Goal: Task Accomplishment & Management: Complete application form

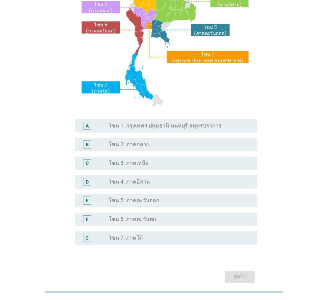
scroll to position [125, 0]
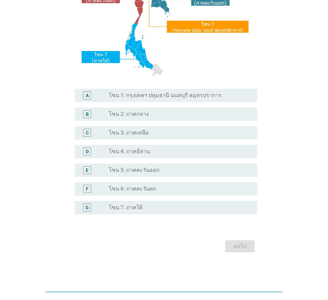
click at [153, 209] on div "radio_button_unchecked โซน 7: ภาคใต้" at bounding box center [178, 207] width 138 height 7
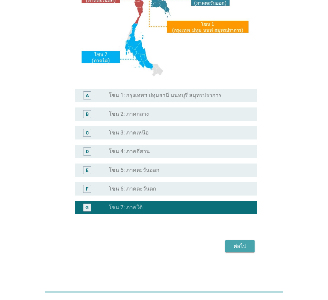
click at [250, 246] on button "ต่อไป" at bounding box center [239, 246] width 29 height 12
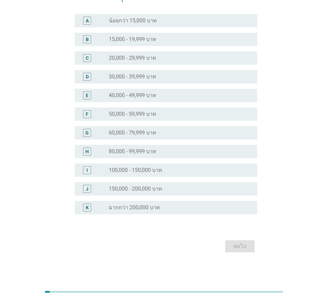
scroll to position [0, 0]
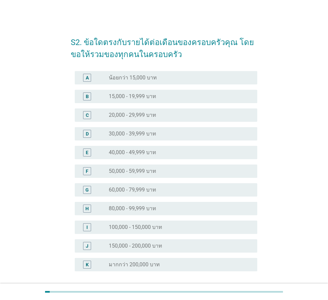
click at [145, 172] on label "50,000 - 59,999 บาท" at bounding box center [132, 171] width 47 height 7
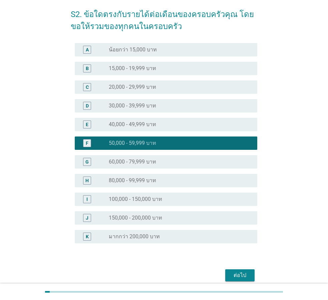
scroll to position [57, 0]
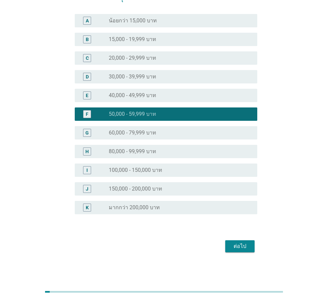
click at [244, 248] on div "ต่อไป" at bounding box center [239, 246] width 19 height 8
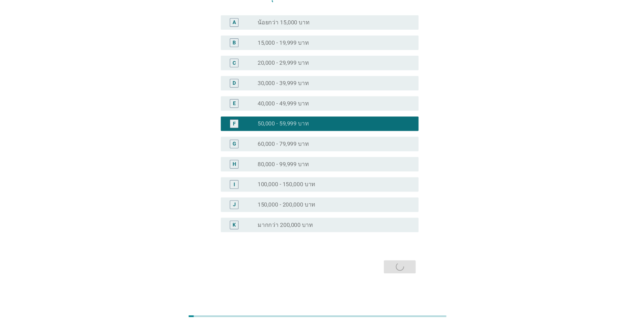
scroll to position [0, 0]
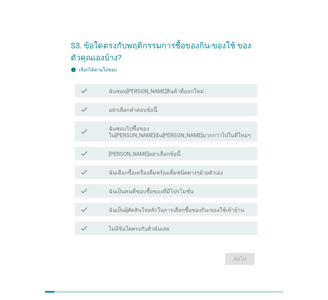
click at [160, 133] on label "ฉันชอบไปซื้อของใน[PERSON_NAME]ฉัน[PERSON_NAME]มากกว่าไปในที่ใหม่ๆ" at bounding box center [180, 131] width 143 height 13
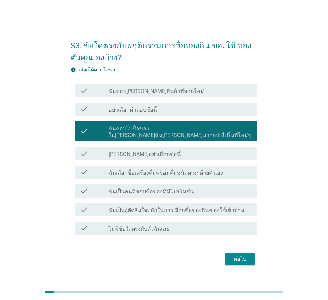
click at [247, 260] on button "ต่อไป" at bounding box center [239, 259] width 29 height 12
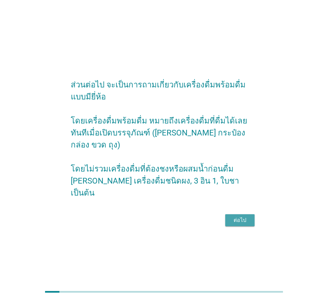
click at [239, 216] on div "ต่อไป" at bounding box center [239, 220] width 19 height 8
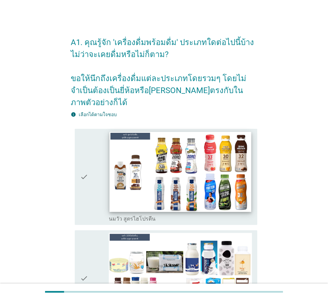
click at [202, 173] on img at bounding box center [180, 172] width 142 height 80
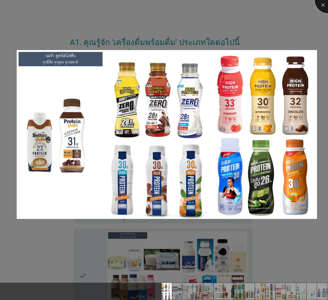
click at [324, 4] on div at bounding box center [327, 0] width 27 height 27
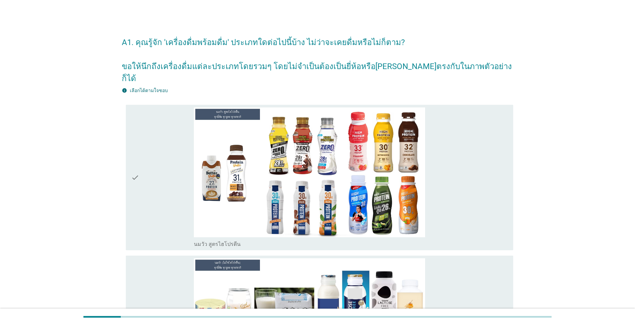
click at [136, 167] on icon "check" at bounding box center [135, 177] width 8 height 140
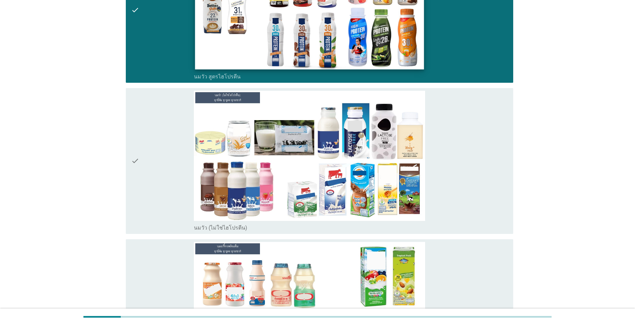
scroll to position [200, 0]
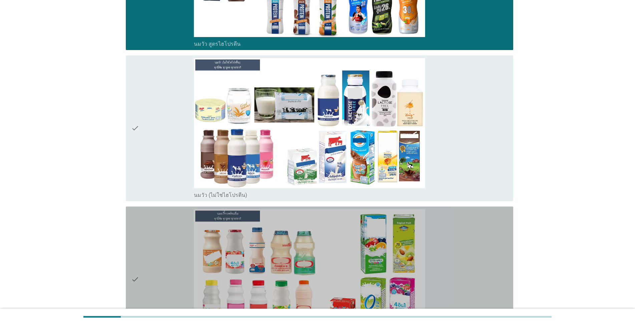
click at [134, 266] on icon "check" at bounding box center [135, 279] width 8 height 140
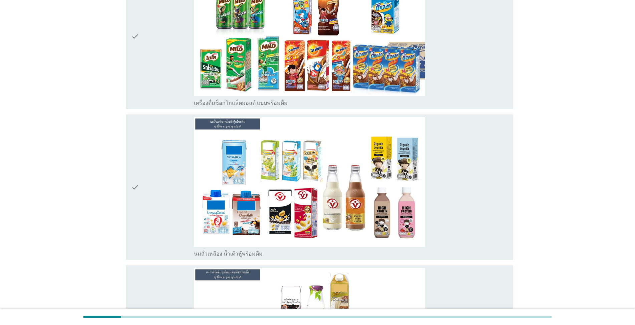
scroll to position [600, 0]
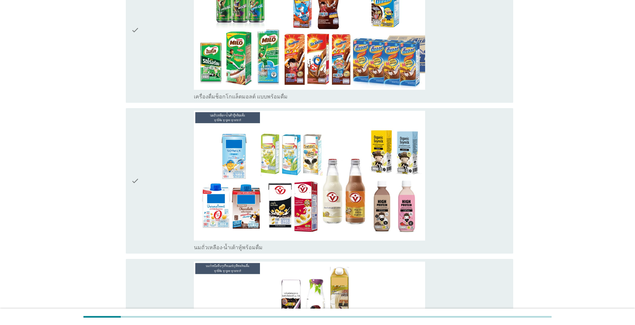
click at [137, 166] on icon "check" at bounding box center [135, 181] width 8 height 140
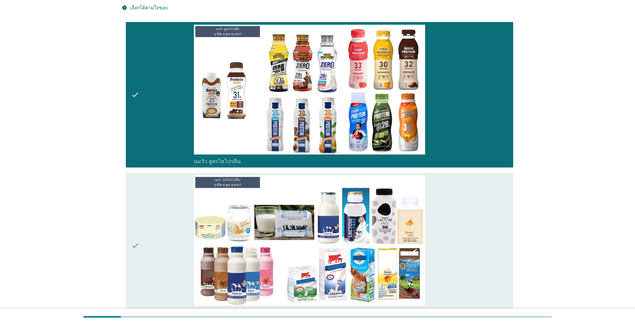
scroll to position [100, 0]
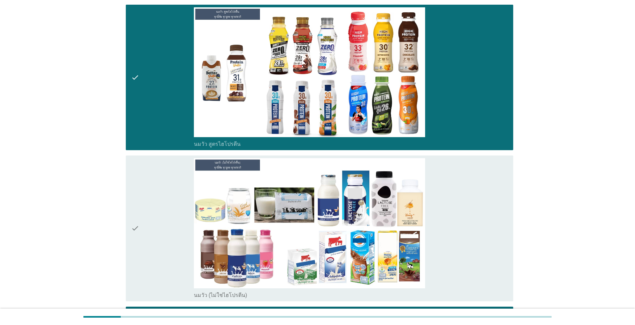
click at [135, 217] on icon "check" at bounding box center [135, 228] width 8 height 140
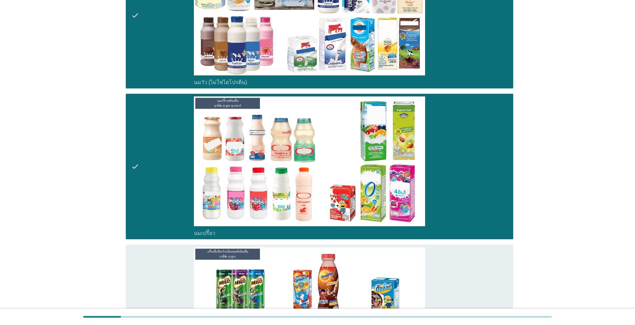
scroll to position [333, 0]
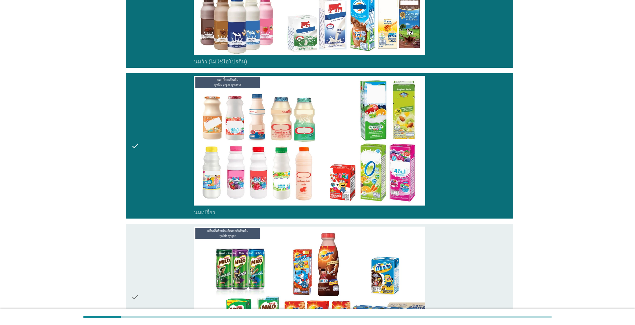
click at [134, 285] on icon "check" at bounding box center [135, 296] width 8 height 140
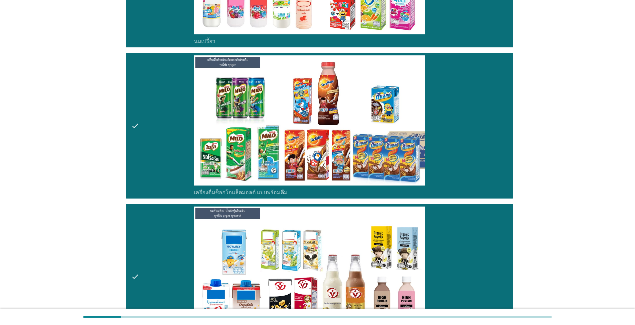
scroll to position [534, 0]
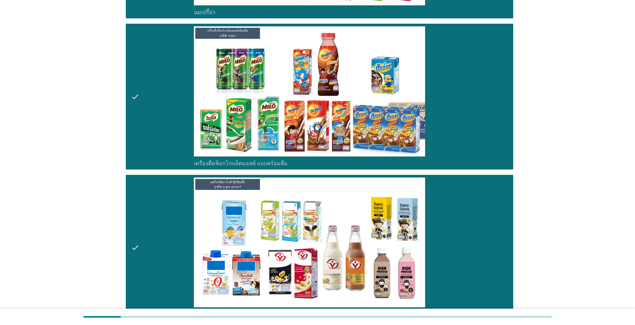
click at [136, 235] on icon "check" at bounding box center [135, 247] width 8 height 140
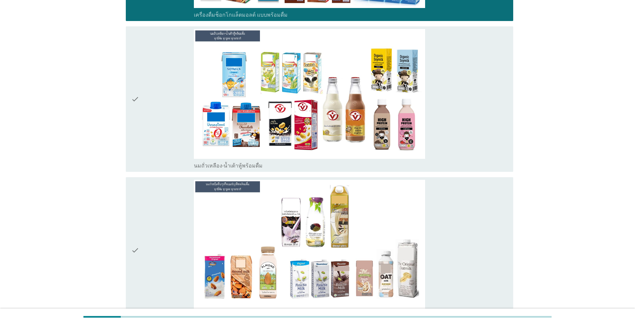
scroll to position [700, 0]
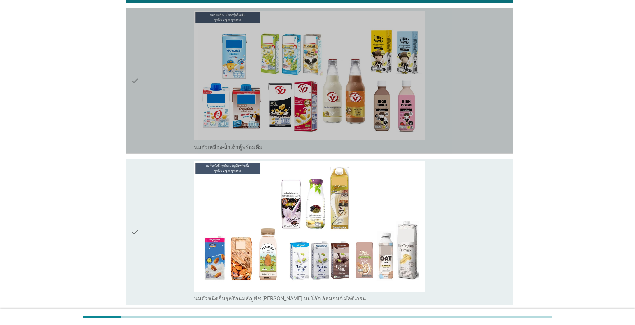
click at [134, 70] on icon "check" at bounding box center [135, 81] width 8 height 140
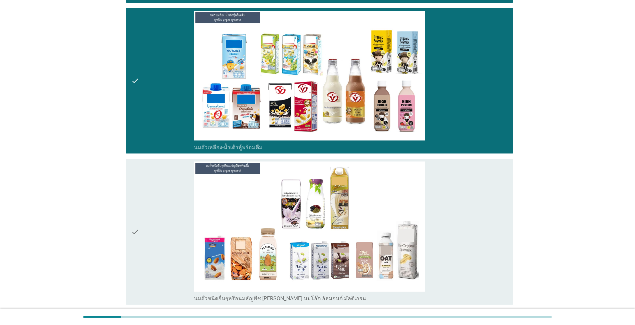
click at [133, 219] on icon "check" at bounding box center [135, 231] width 8 height 140
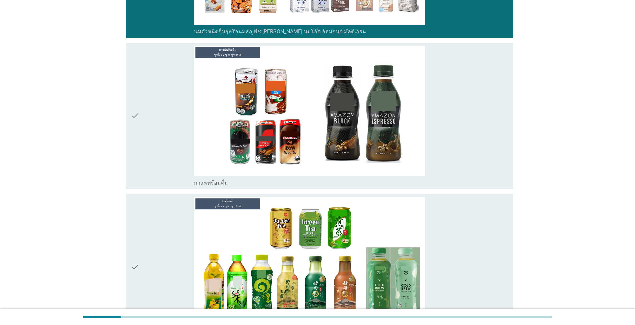
scroll to position [1000, 0]
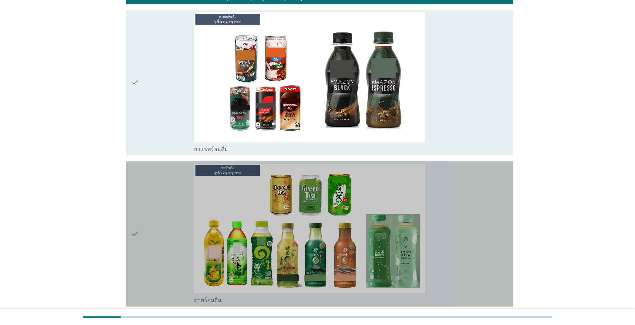
click at [133, 222] on icon "check" at bounding box center [135, 233] width 8 height 140
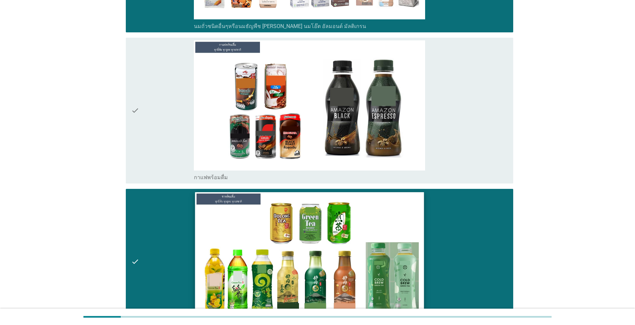
scroll to position [934, 0]
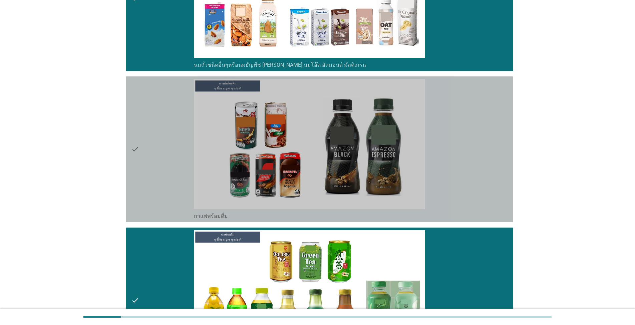
click at [135, 138] on icon "check" at bounding box center [135, 149] width 8 height 140
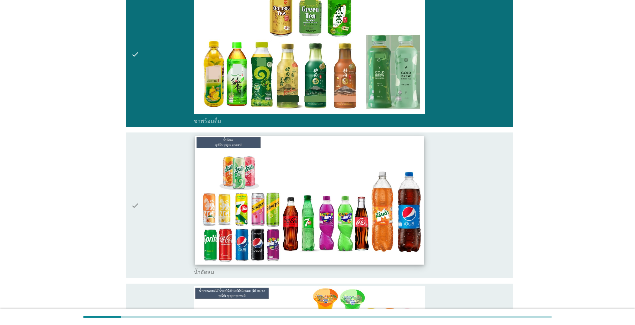
scroll to position [1201, 0]
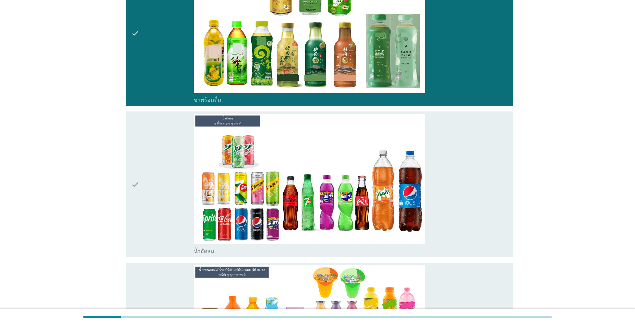
click at [134, 173] on icon "check" at bounding box center [135, 184] width 8 height 140
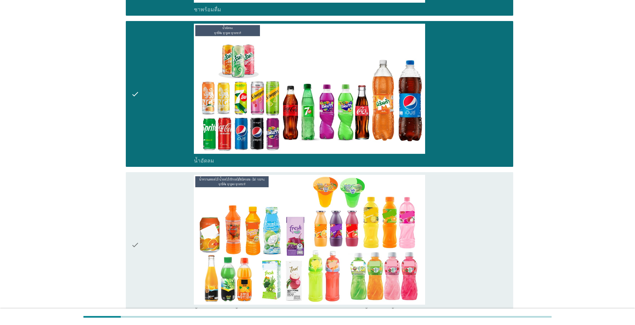
scroll to position [1301, 0]
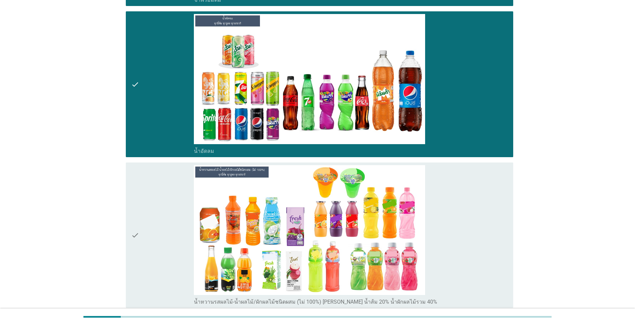
click at [134, 225] on icon "check" at bounding box center [135, 235] width 8 height 140
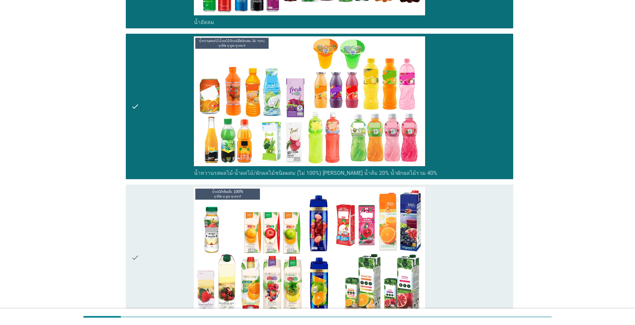
scroll to position [1467, 0]
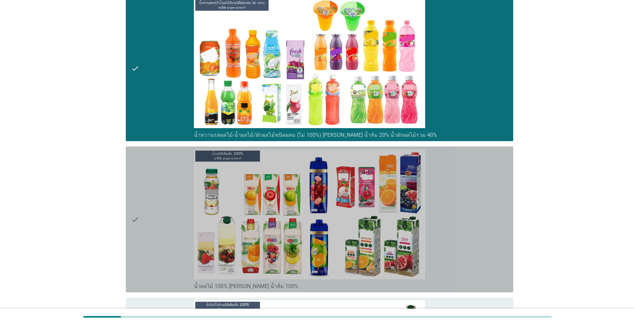
click at [135, 208] on icon "check" at bounding box center [135, 219] width 8 height 140
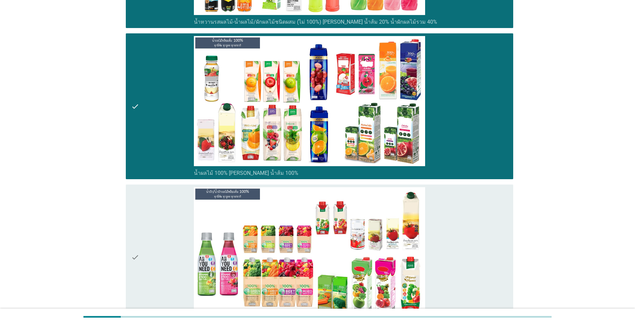
scroll to position [1634, 0]
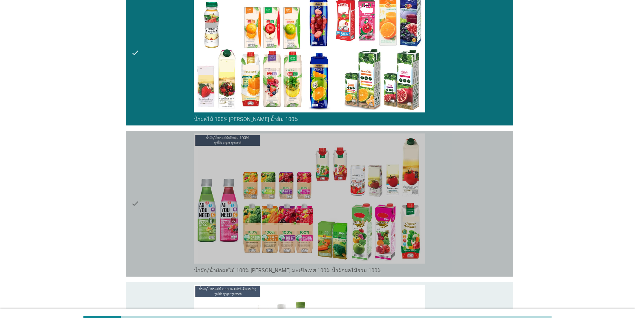
click at [135, 192] on icon "check" at bounding box center [135, 203] width 8 height 140
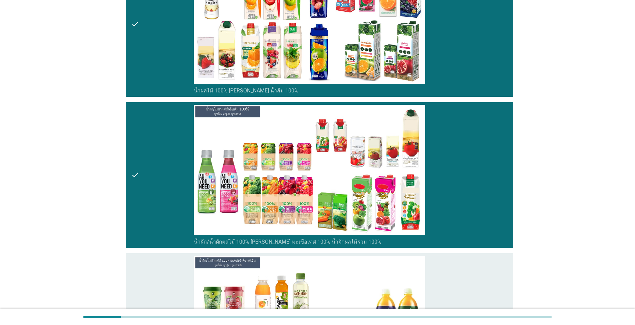
scroll to position [1768, 0]
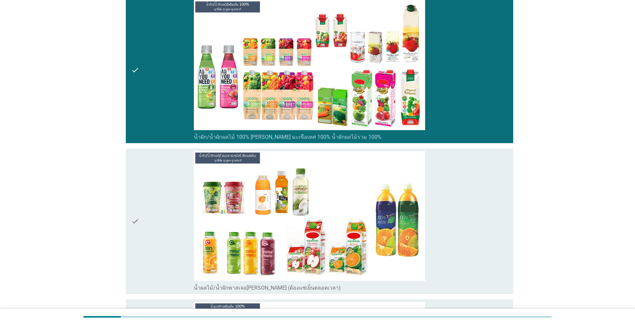
click at [134, 207] on icon "check" at bounding box center [135, 221] width 8 height 140
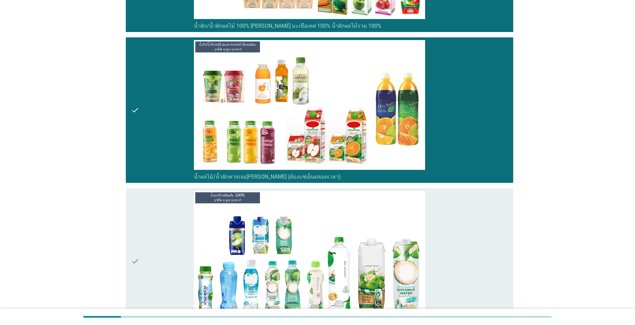
scroll to position [1968, 0]
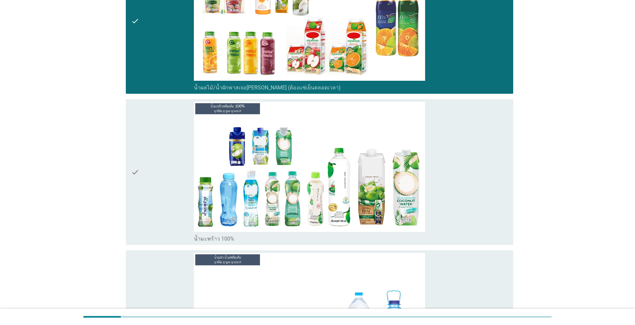
click at [136, 157] on icon "check" at bounding box center [135, 172] width 8 height 140
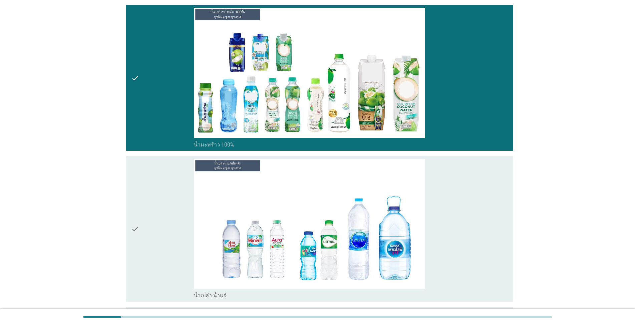
scroll to position [2068, 0]
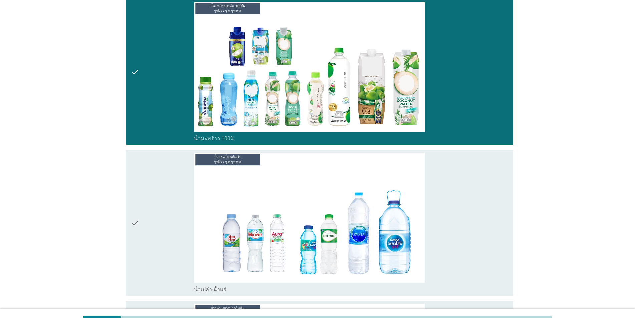
click at [135, 212] on icon "check" at bounding box center [135, 223] width 8 height 140
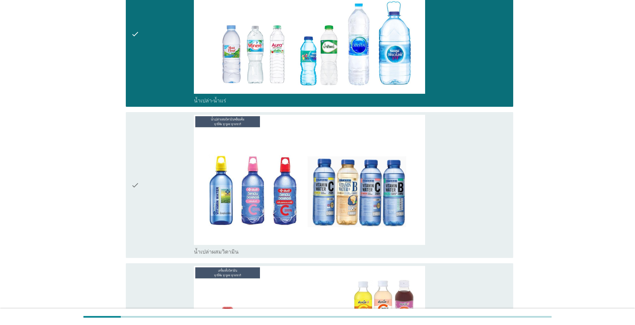
scroll to position [2268, 0]
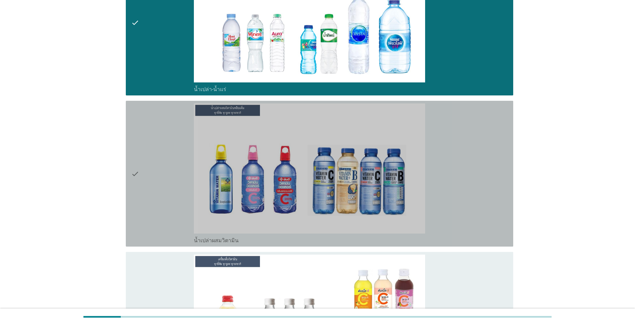
click at [136, 161] on icon "check" at bounding box center [135, 173] width 8 height 140
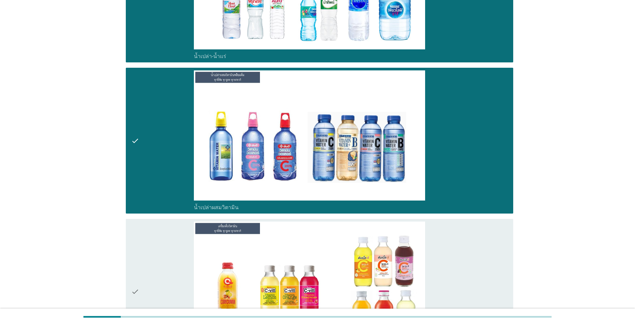
scroll to position [2368, 0]
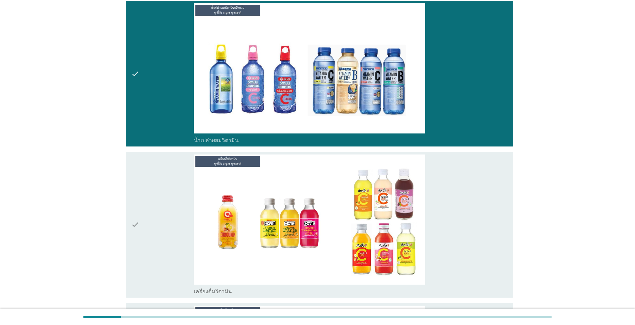
click at [134, 214] on icon "check" at bounding box center [135, 224] width 8 height 140
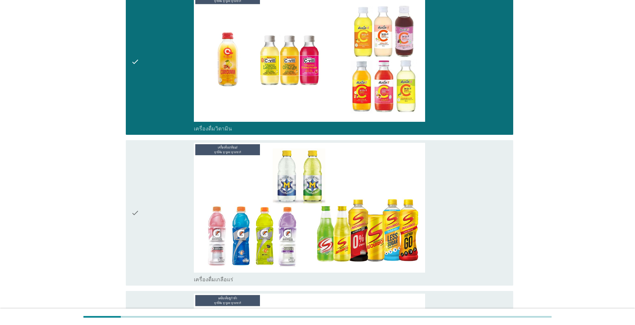
scroll to position [2535, 0]
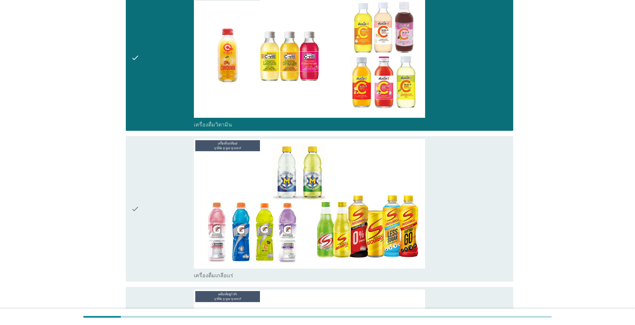
click at [137, 197] on icon "check" at bounding box center [135, 209] width 8 height 140
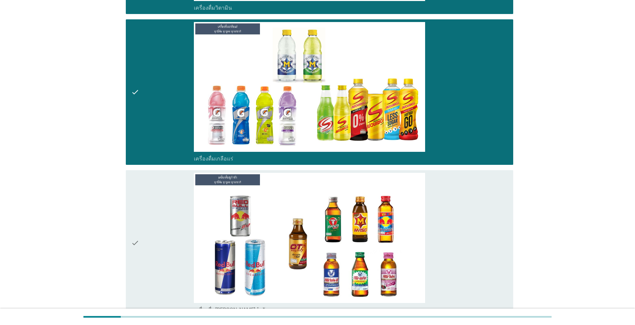
scroll to position [2668, 0]
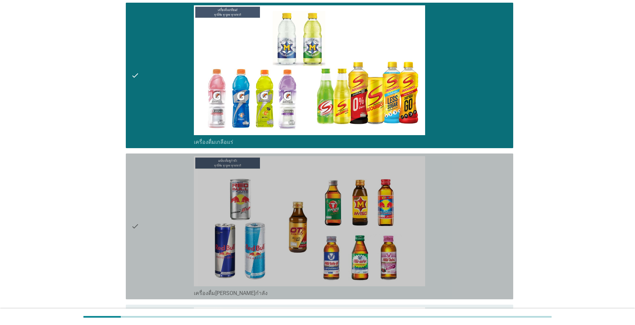
click at [134, 214] on icon "check" at bounding box center [135, 226] width 8 height 140
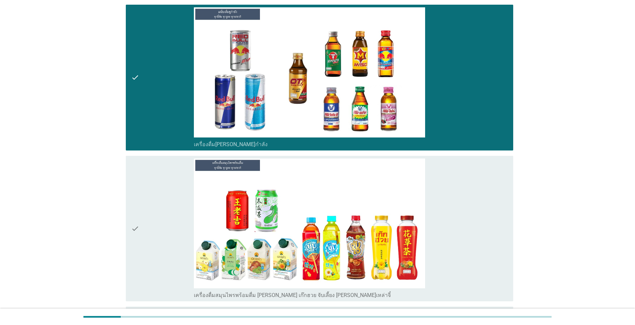
scroll to position [2835, 0]
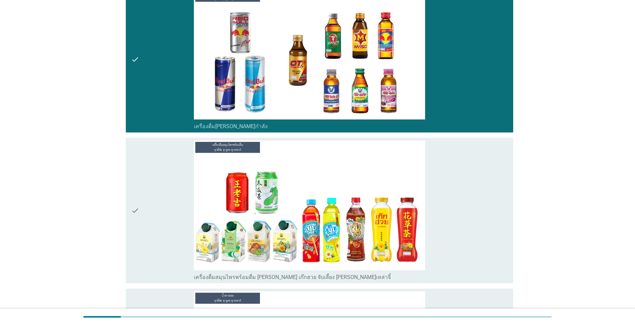
click at [133, 199] on icon "check" at bounding box center [135, 210] width 8 height 140
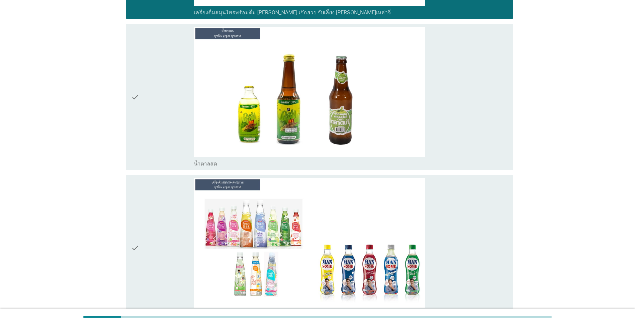
scroll to position [3135, 0]
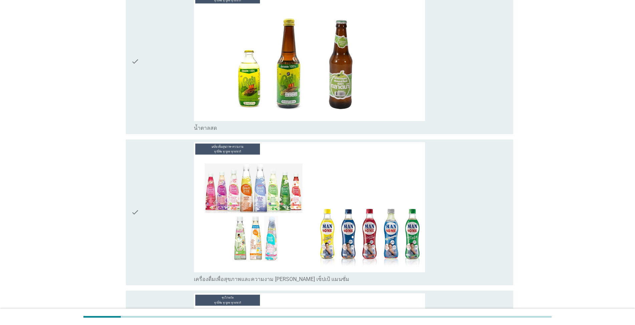
click at [133, 199] on icon "check" at bounding box center [135, 212] width 8 height 140
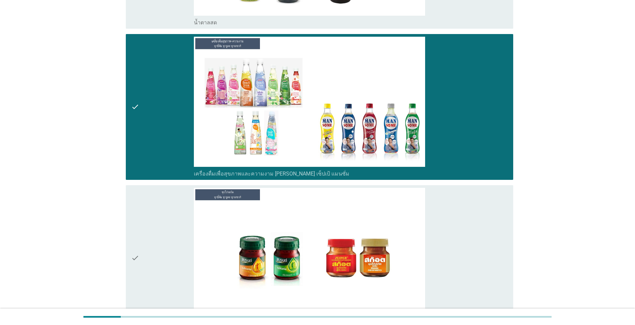
scroll to position [3268, 0]
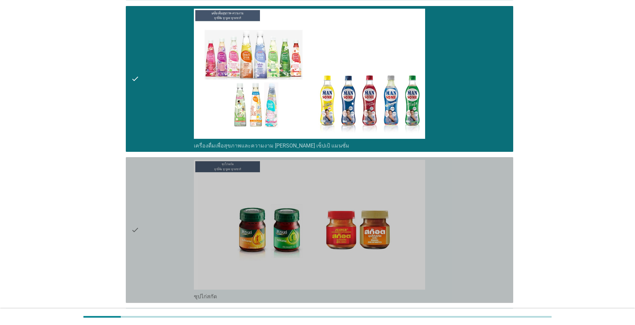
click at [134, 220] on icon "check" at bounding box center [135, 230] width 8 height 140
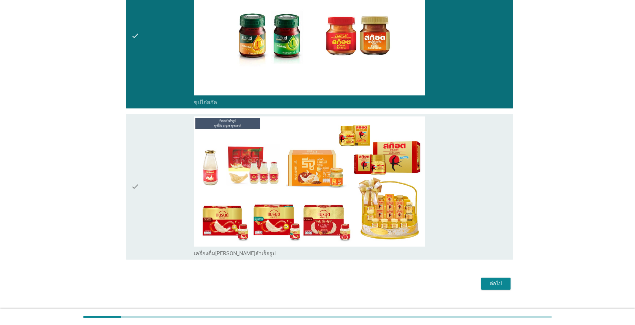
scroll to position [3463, 0]
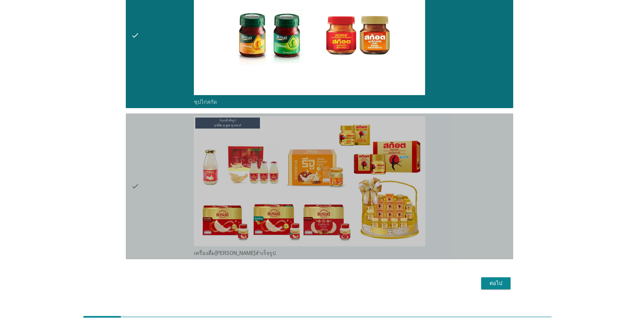
click at [135, 173] on icon "check" at bounding box center [135, 186] width 8 height 140
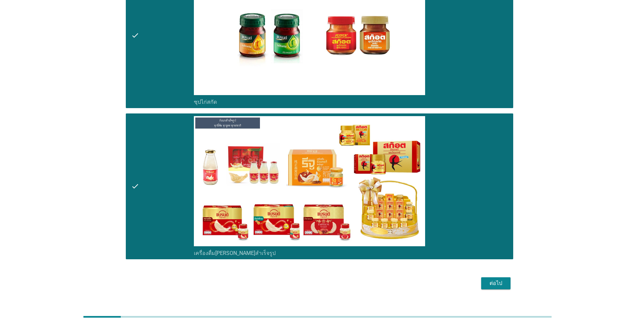
click at [327, 279] on div "ต่อไป" at bounding box center [495, 283] width 19 height 8
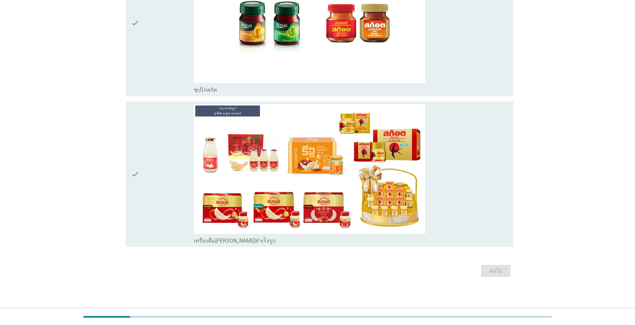
scroll to position [0, 0]
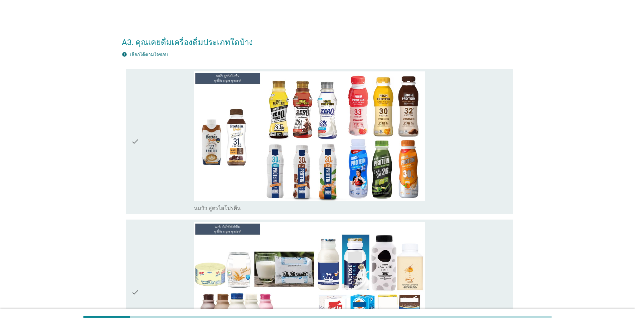
click at [135, 144] on icon "check" at bounding box center [135, 141] width 8 height 140
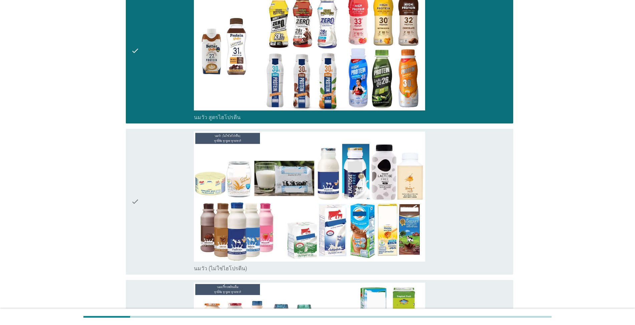
scroll to position [133, 0]
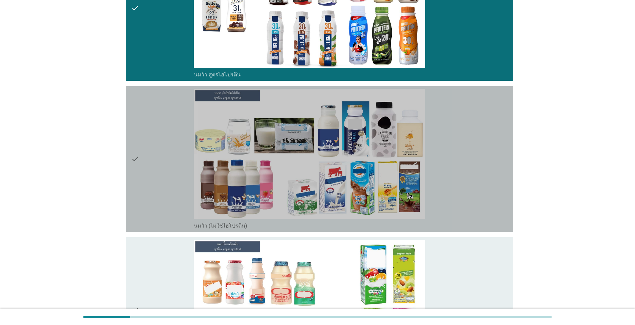
click at [135, 157] on icon "check" at bounding box center [135, 159] width 8 height 140
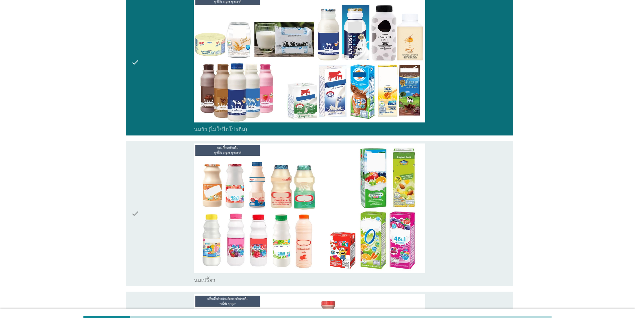
scroll to position [233, 0]
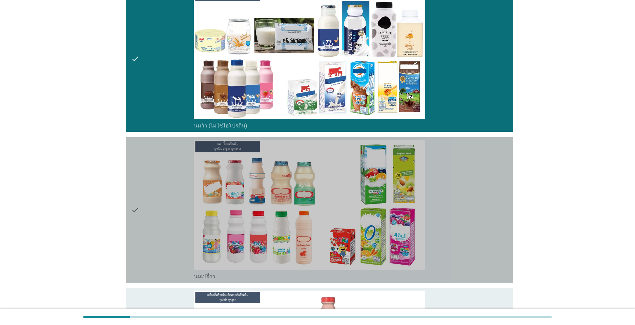
click at [135, 210] on icon "check" at bounding box center [135, 210] width 8 height 140
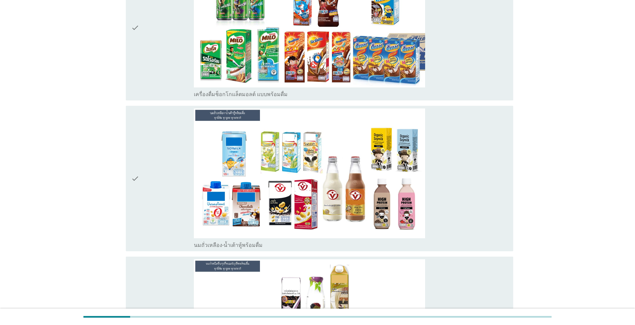
scroll to position [567, 0]
click at [135, 177] on icon "check" at bounding box center [135, 178] width 8 height 140
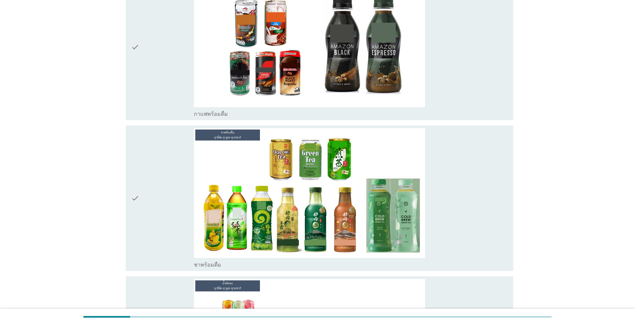
scroll to position [1000, 0]
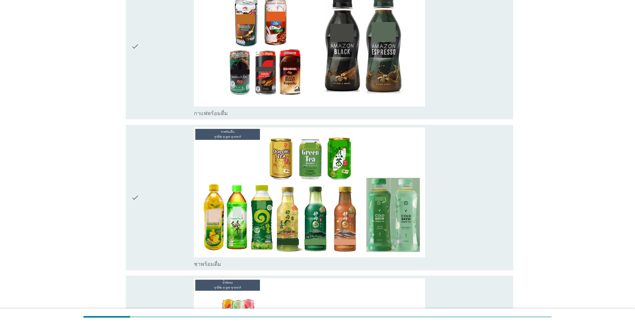
click at [137, 197] on icon "check" at bounding box center [135, 197] width 8 height 140
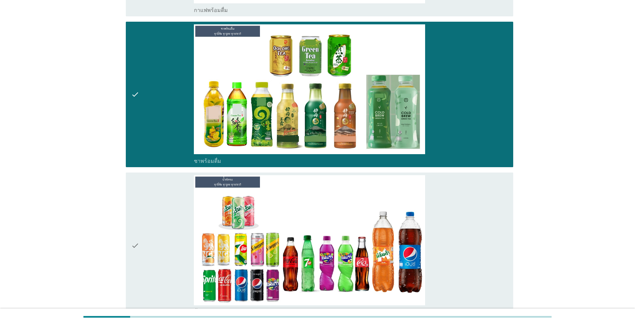
scroll to position [1134, 0]
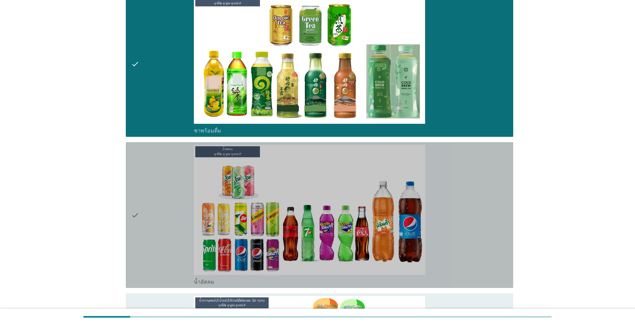
click at [134, 216] on icon "check" at bounding box center [135, 215] width 8 height 140
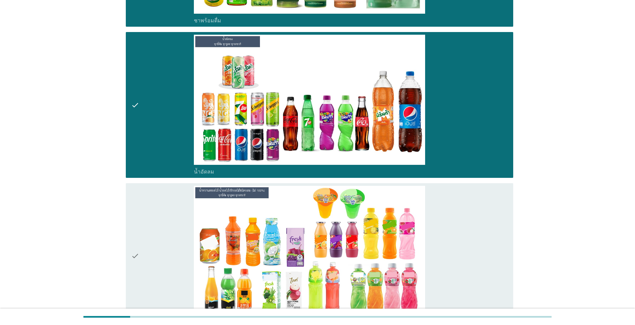
scroll to position [1267, 0]
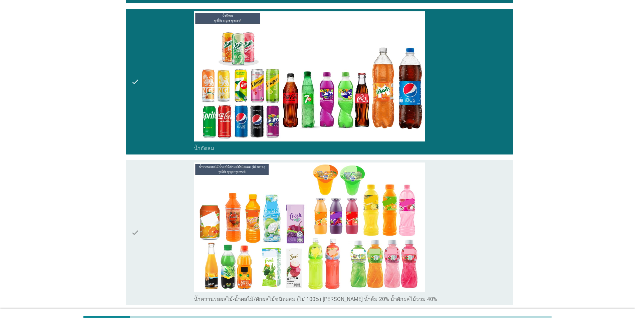
click at [136, 232] on icon "check" at bounding box center [135, 232] width 8 height 140
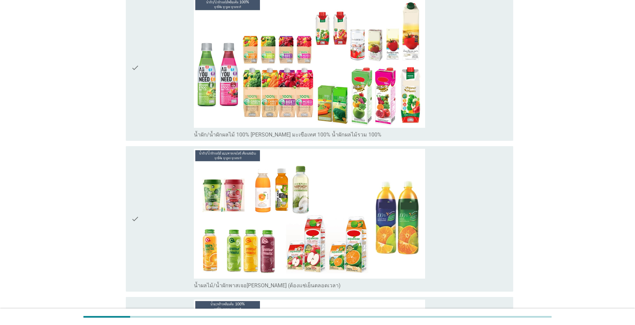
scroll to position [1734, 0]
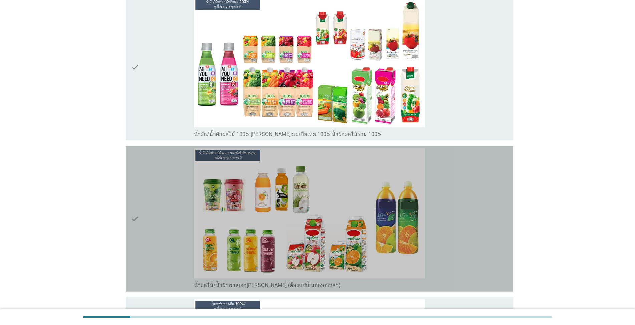
click at [134, 219] on icon "check" at bounding box center [135, 218] width 8 height 140
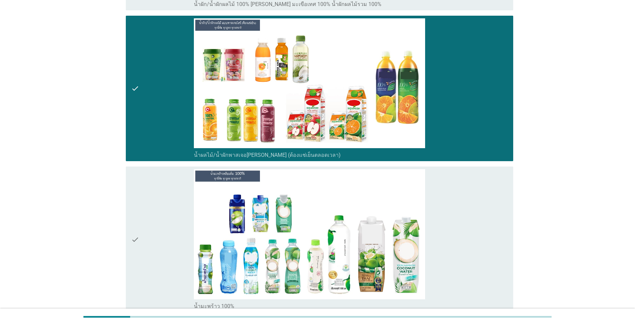
scroll to position [1868, 0]
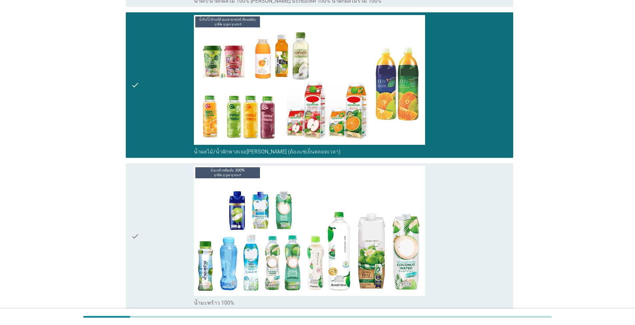
click at [136, 237] on icon "check" at bounding box center [135, 236] width 8 height 140
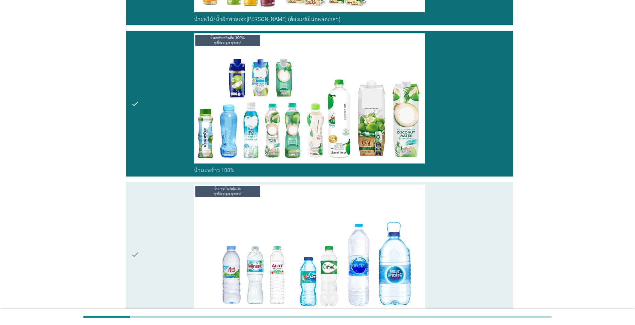
scroll to position [2001, 0]
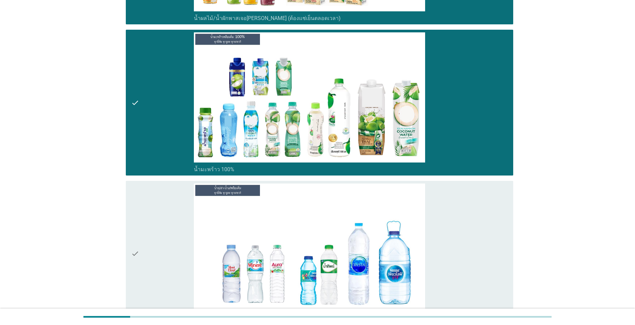
click at [133, 253] on icon "check" at bounding box center [135, 253] width 8 height 140
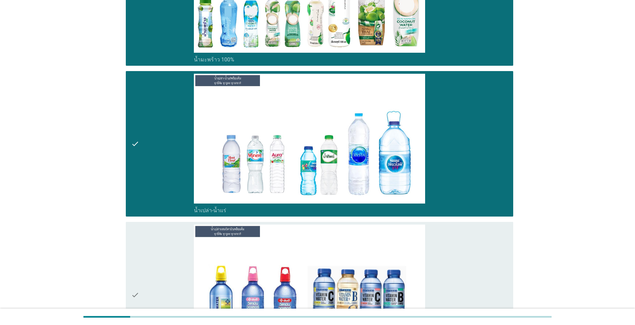
scroll to position [2168, 0]
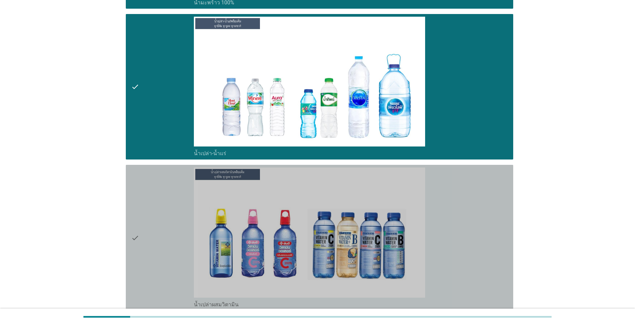
click at [134, 237] on icon "check" at bounding box center [135, 237] width 8 height 140
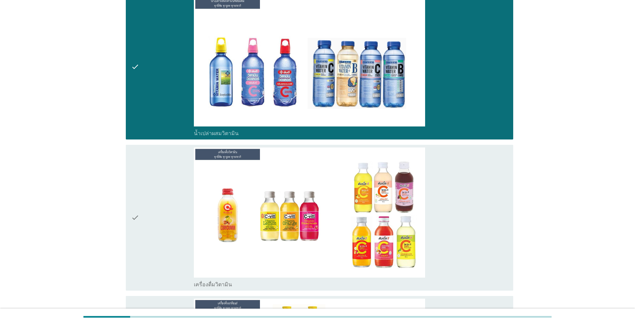
scroll to position [2368, 0]
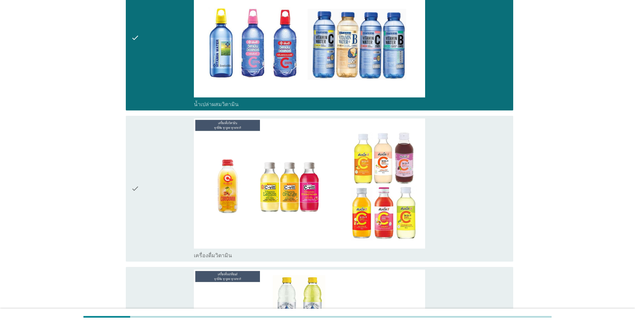
click at [135, 187] on icon "check" at bounding box center [135, 188] width 8 height 140
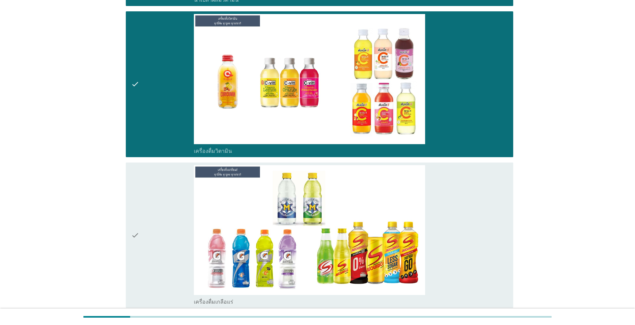
scroll to position [2501, 0]
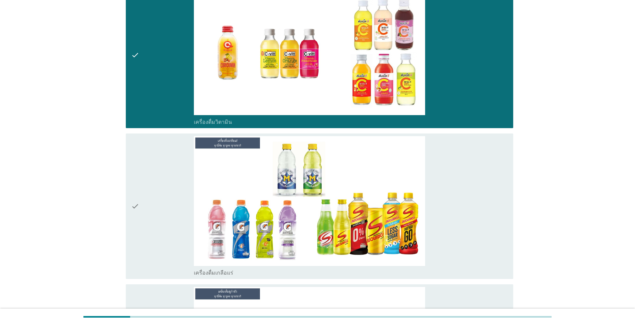
click at [136, 205] on icon "check" at bounding box center [135, 206] width 8 height 140
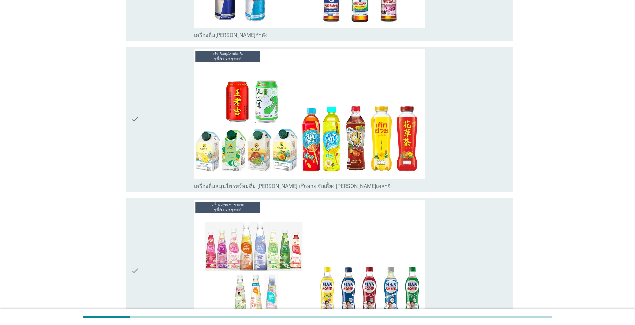
scroll to position [2901, 0]
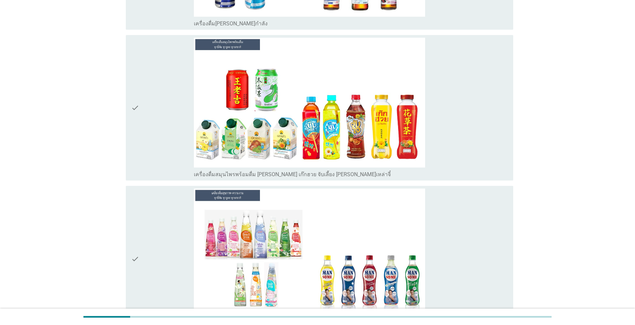
click at [136, 257] on icon "check" at bounding box center [135, 258] width 8 height 140
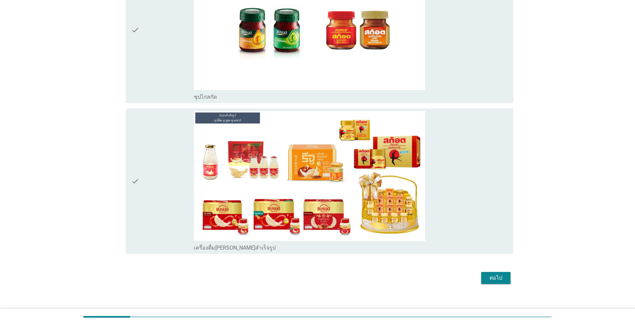
scroll to position [3288, 0]
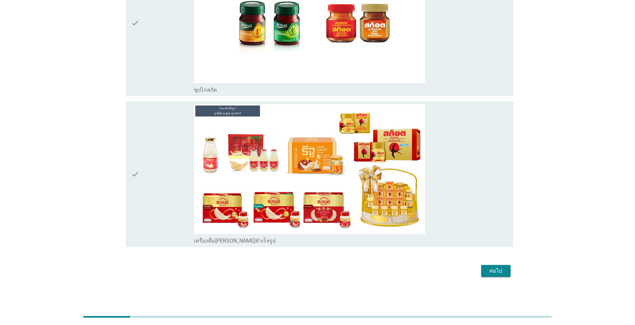
click at [327, 273] on div "ต่อไป" at bounding box center [495, 271] width 19 height 8
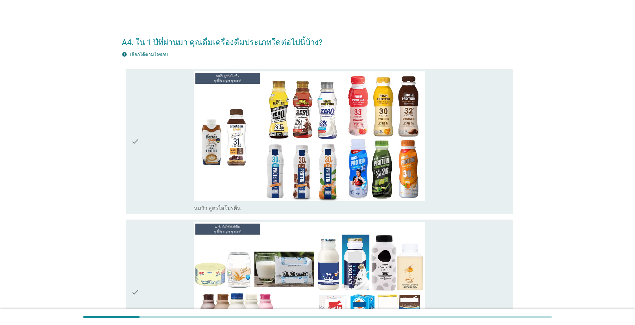
click at [188, 146] on div "check" at bounding box center [162, 141] width 63 height 140
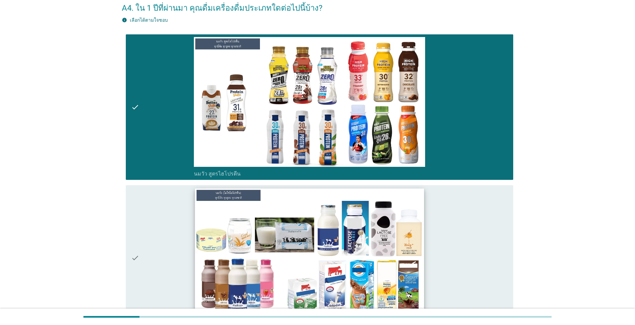
scroll to position [33, 0]
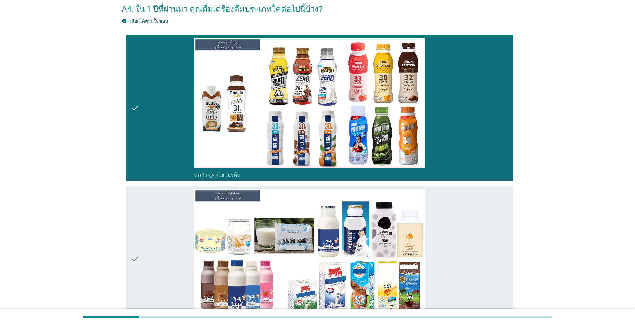
click at [187, 249] on div "check" at bounding box center [162, 259] width 63 height 140
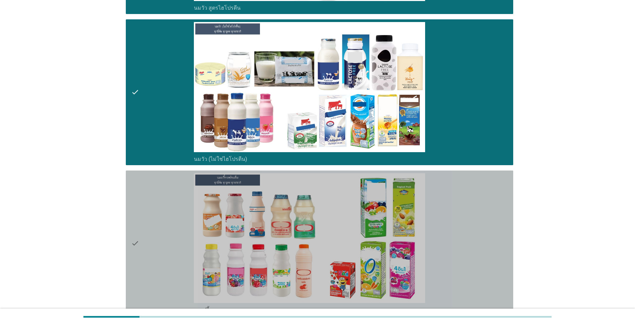
click at [187, 249] on div "check" at bounding box center [162, 243] width 63 height 140
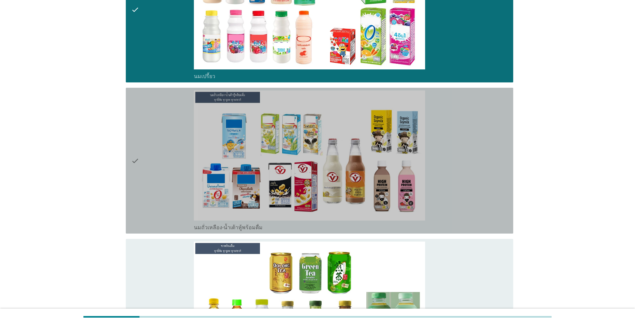
click at [168, 202] on div "check" at bounding box center [162, 160] width 63 height 140
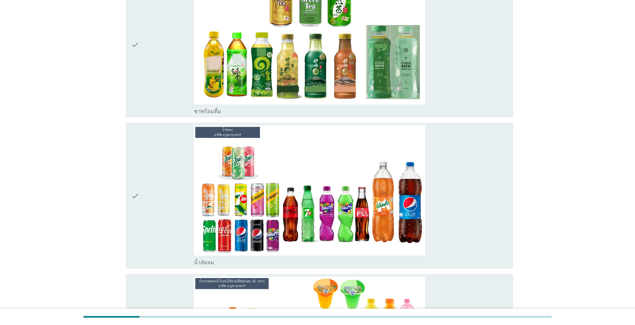
click at [142, 179] on div "check" at bounding box center [162, 195] width 63 height 140
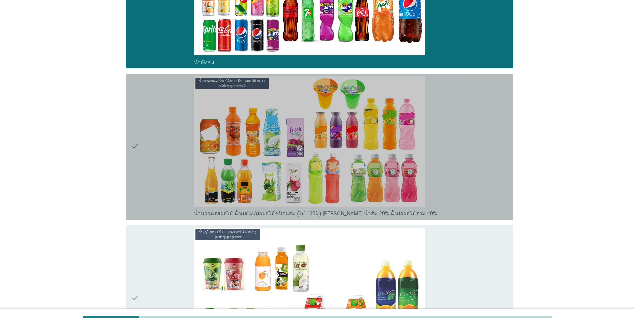
click at [137, 140] on icon "check" at bounding box center [135, 146] width 8 height 140
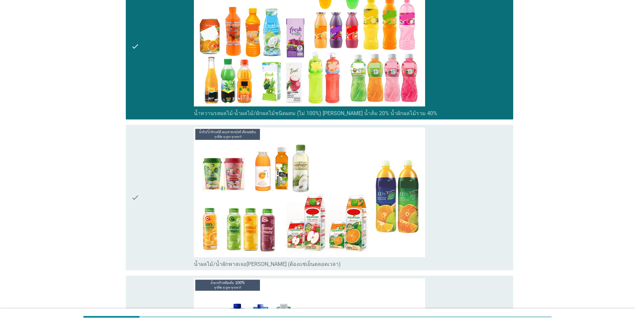
click at [149, 178] on div "check" at bounding box center [162, 197] width 63 height 140
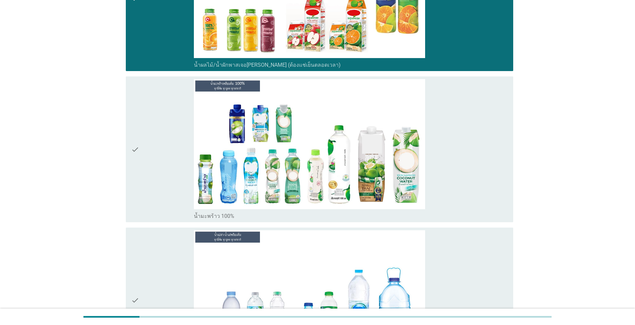
scroll to position [1234, 0]
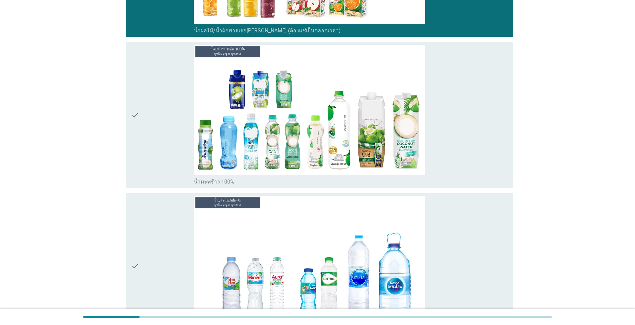
click at [148, 127] on div "check" at bounding box center [162, 115] width 63 height 140
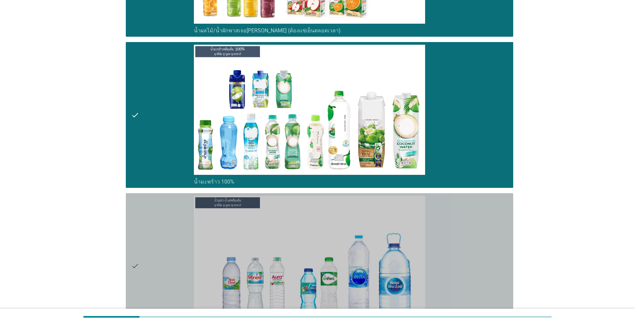
click at [160, 256] on div "check" at bounding box center [162, 266] width 63 height 140
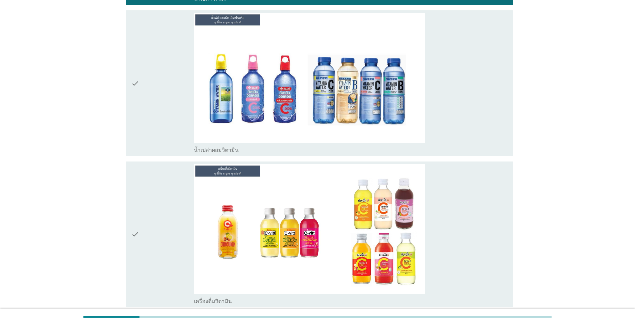
click at [155, 216] on div "check" at bounding box center [162, 234] width 63 height 140
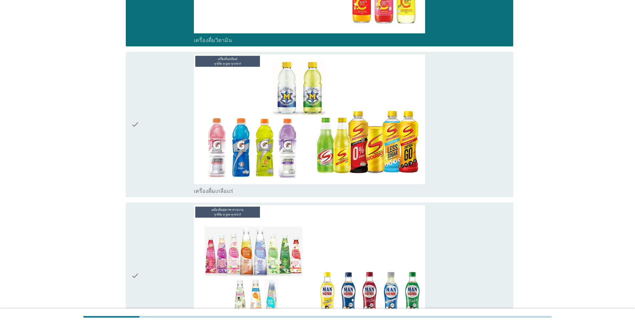
scroll to position [1834, 0]
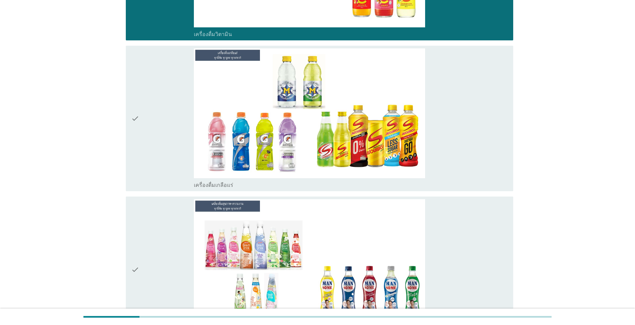
click at [148, 228] on div "check" at bounding box center [162, 269] width 63 height 140
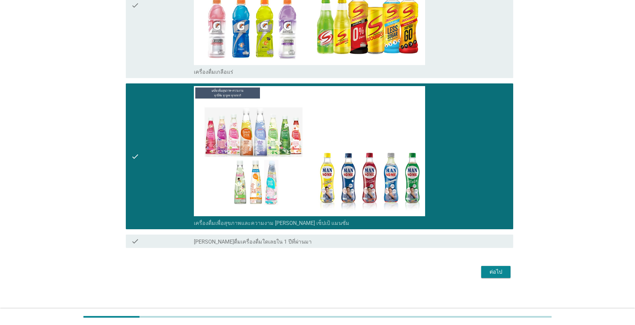
scroll to position [1948, 0]
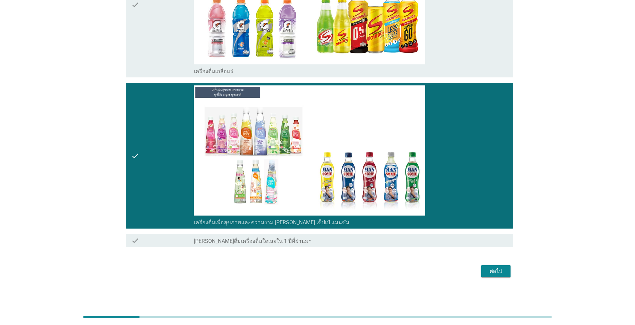
click at [327, 270] on div "ต่อไป" at bounding box center [495, 271] width 19 height 8
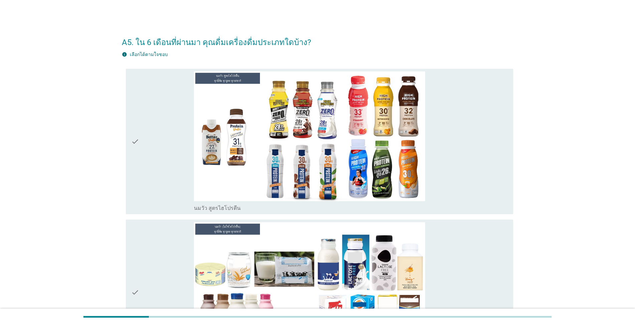
click at [141, 173] on div "check" at bounding box center [162, 141] width 63 height 140
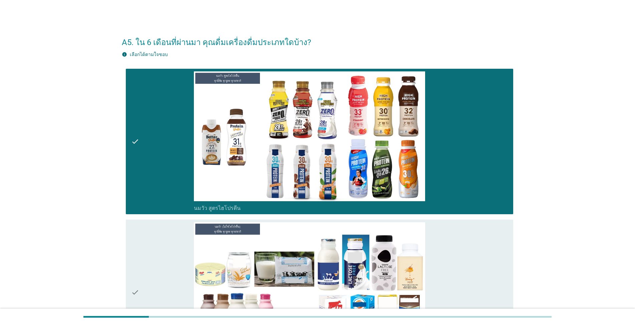
click at [156, 256] on div "check" at bounding box center [162, 292] width 63 height 140
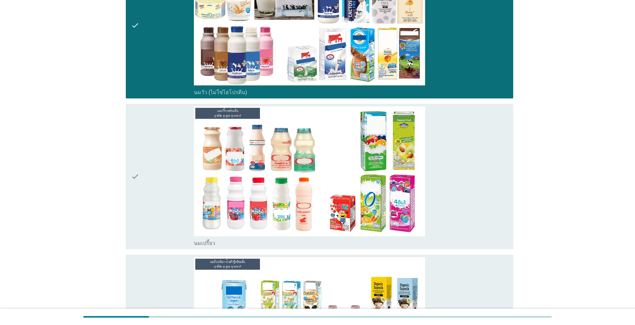
click at [153, 167] on div "check" at bounding box center [162, 176] width 63 height 140
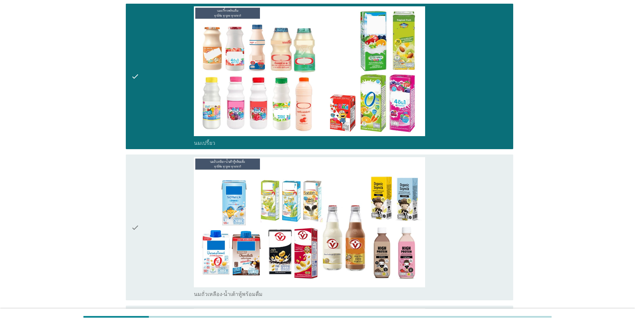
click at [151, 197] on div "check" at bounding box center [162, 227] width 63 height 140
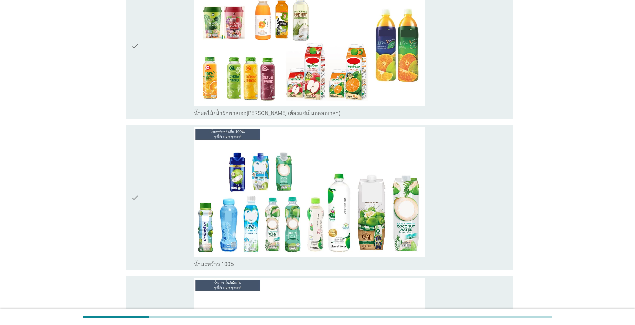
click at [150, 198] on div "check" at bounding box center [162, 197] width 63 height 140
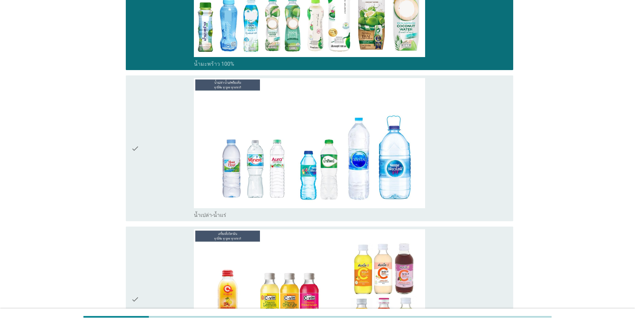
click at [149, 154] on div "check" at bounding box center [162, 148] width 63 height 140
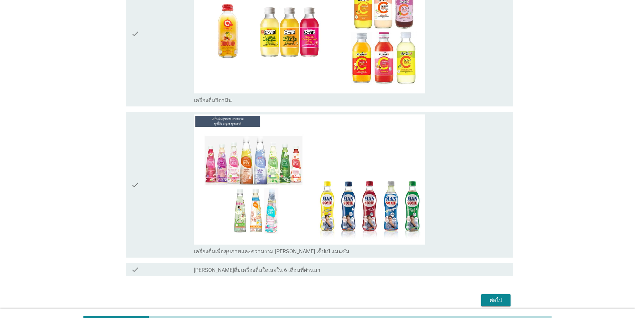
scroll to position [1495, 0]
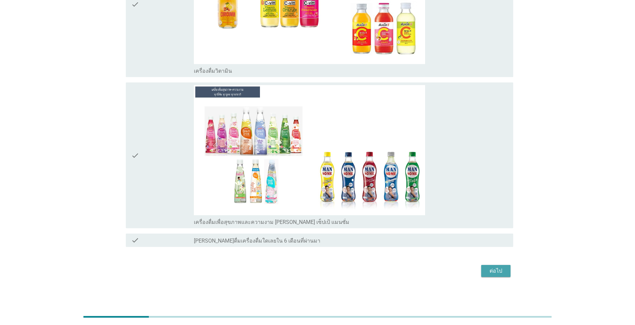
click at [327, 270] on div "ต่อไป" at bounding box center [495, 271] width 19 height 8
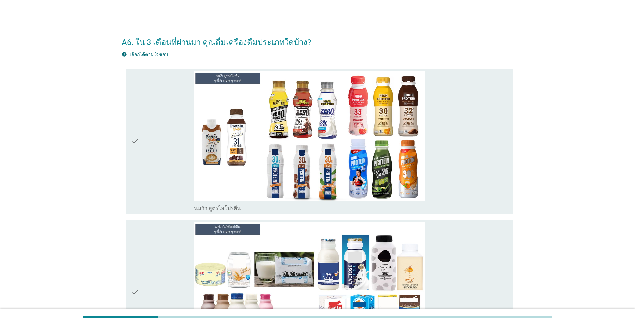
click at [174, 151] on div "check" at bounding box center [162, 141] width 63 height 140
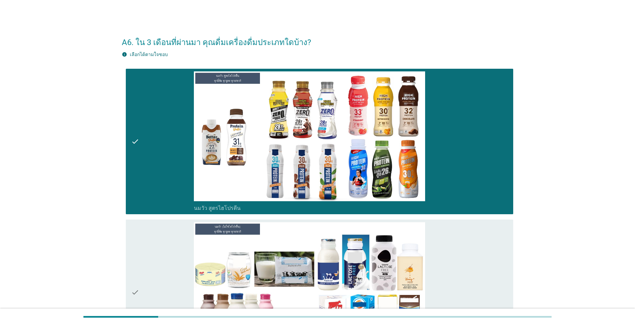
click at [190, 243] on div "check" at bounding box center [162, 292] width 63 height 140
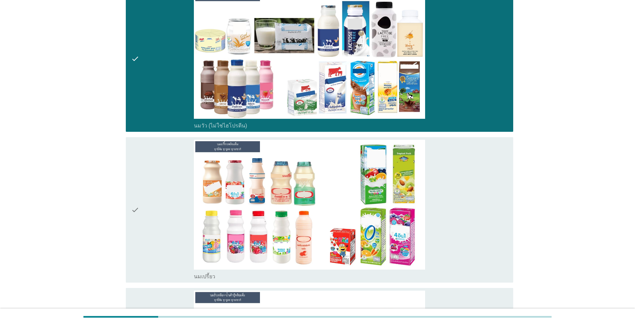
click at [173, 212] on div "check" at bounding box center [162, 210] width 63 height 140
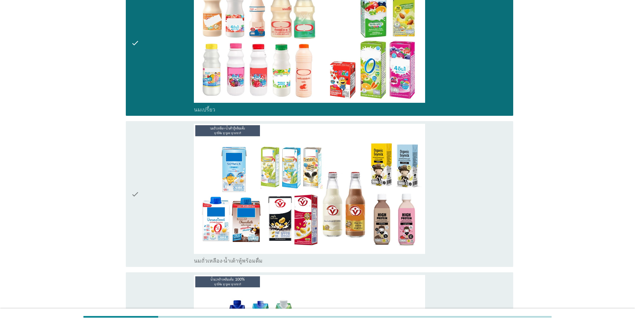
click at [169, 203] on div "check" at bounding box center [162, 194] width 63 height 140
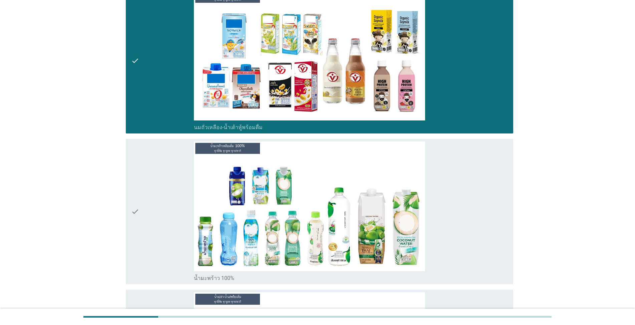
click at [166, 203] on div "check" at bounding box center [162, 211] width 63 height 140
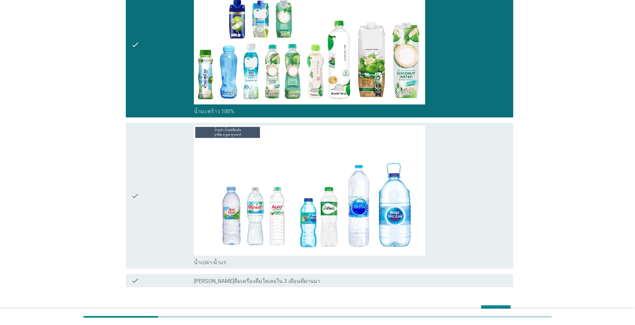
click at [165, 202] on div "check" at bounding box center [162, 195] width 63 height 140
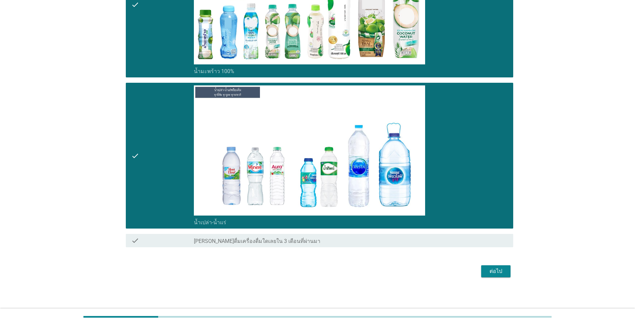
scroll to position [741, 0]
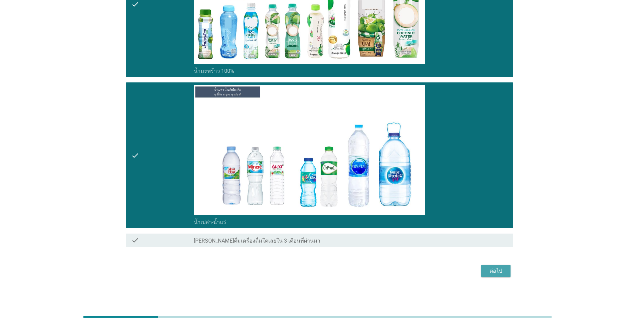
click at [327, 269] on div "ต่อไป" at bounding box center [495, 271] width 19 height 8
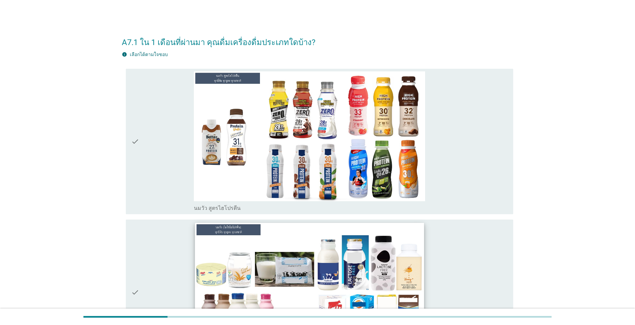
scroll to position [133, 0]
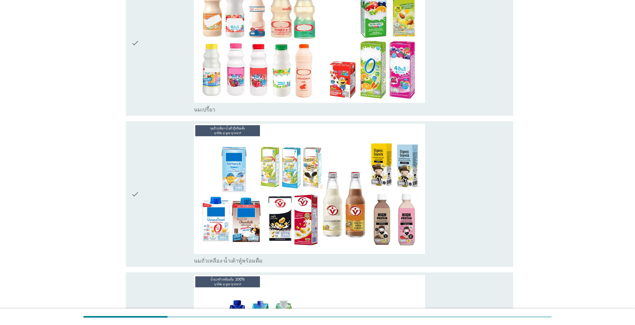
click at [176, 201] on div "check" at bounding box center [162, 194] width 63 height 140
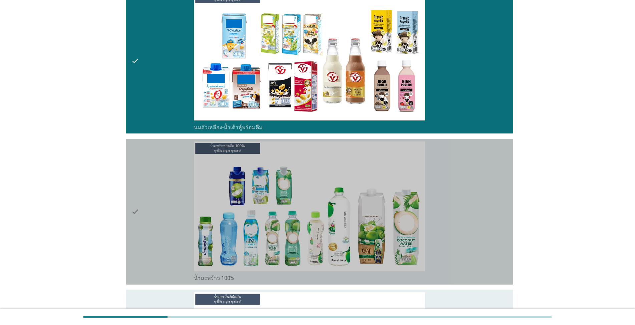
click at [176, 201] on div "check" at bounding box center [162, 211] width 63 height 140
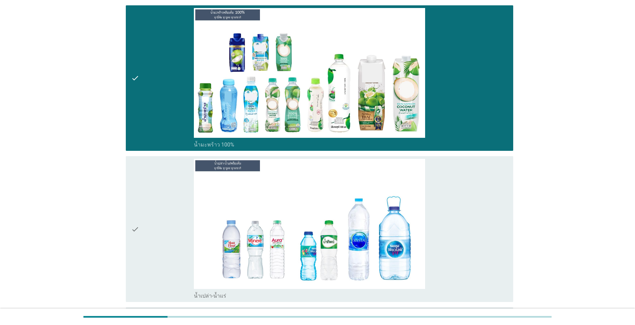
click at [174, 201] on div "check" at bounding box center [162, 229] width 63 height 140
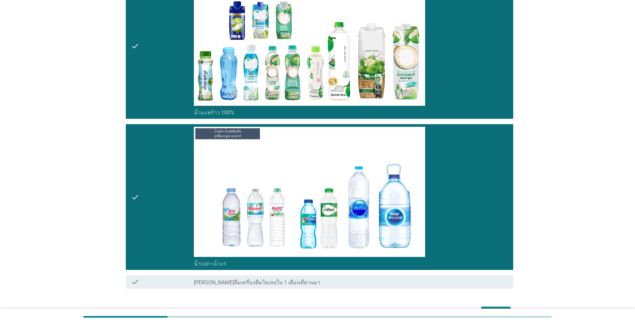
scroll to position [741, 0]
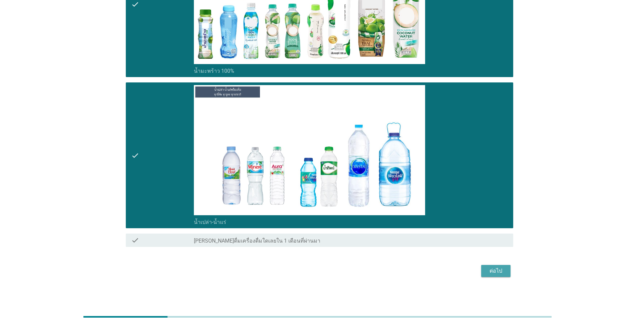
click at [327, 272] on div "ต่อไป" at bounding box center [495, 271] width 19 height 8
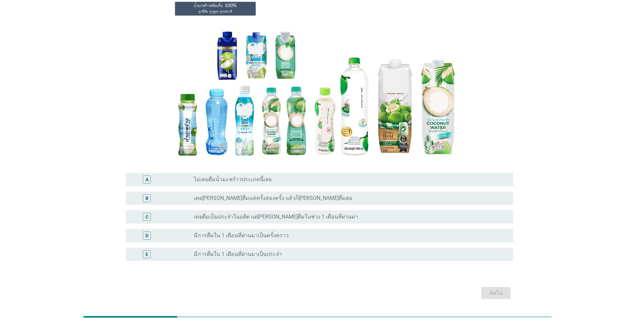
scroll to position [76, 0]
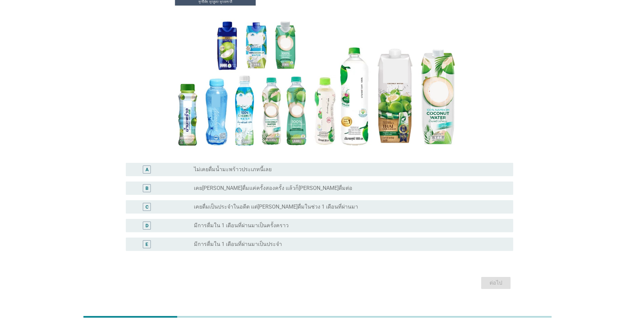
click at [210, 241] on label "มีการดื่มใน 1 เดือนที่ผ่านมาเป็นประจำ" at bounding box center [238, 244] width 88 height 7
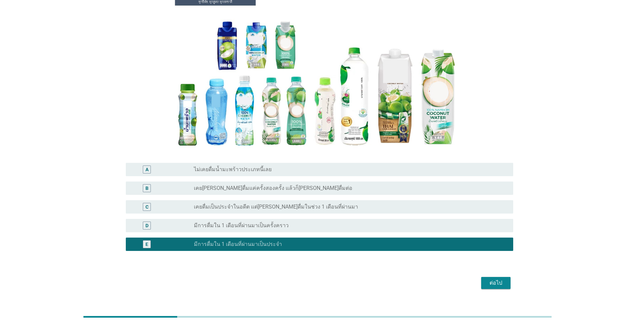
click at [327, 279] on div "ต่อไป" at bounding box center [495, 283] width 19 height 8
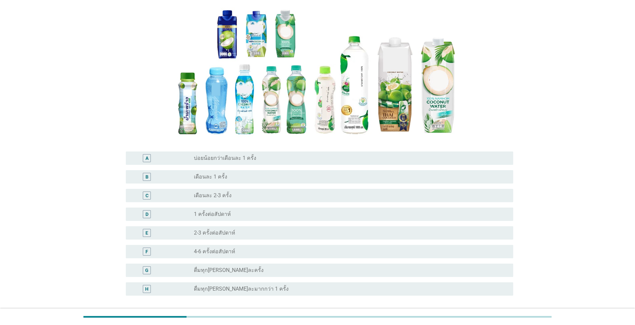
scroll to position [100, 0]
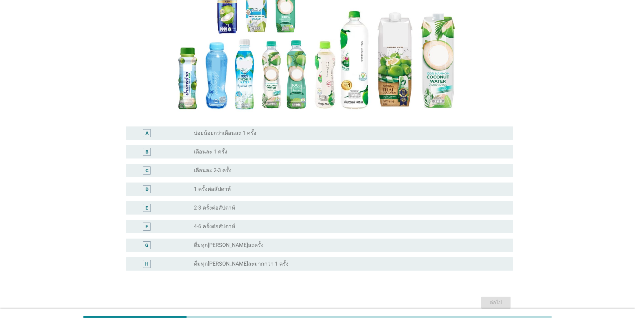
click at [196, 154] on label "เดือนละ 1 ครั้ง" at bounding box center [210, 151] width 33 height 7
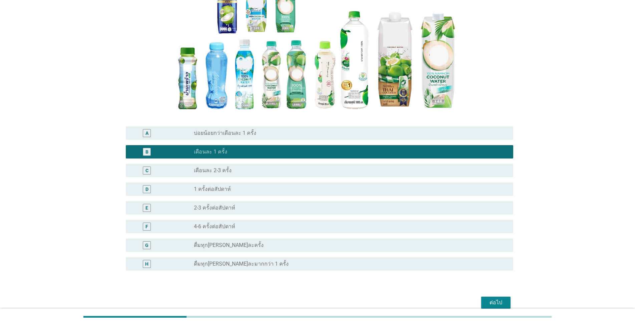
click at [327, 299] on div "ต่อไป" at bounding box center [495, 302] width 19 height 8
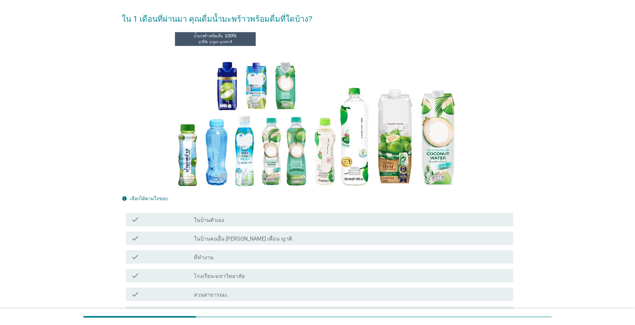
scroll to position [67, 0]
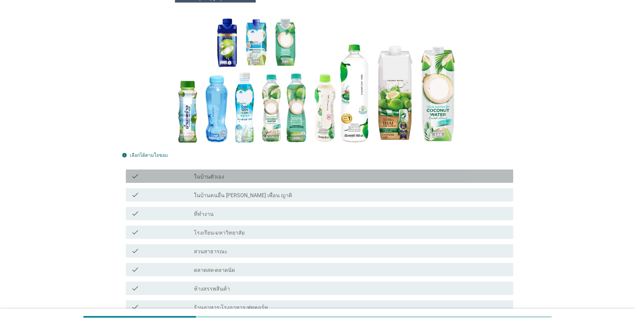
click at [215, 177] on label "ในบ้านตัวเอง" at bounding box center [209, 176] width 30 height 7
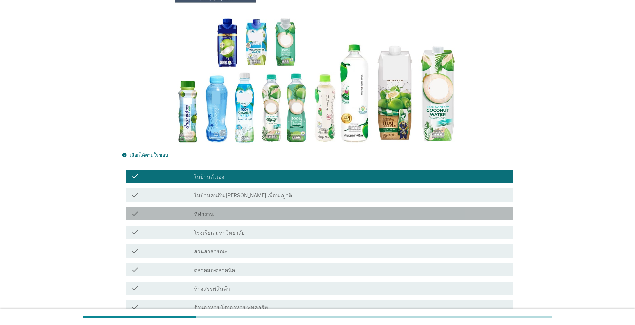
click at [210, 215] on label "ที่ทำงาน" at bounding box center [204, 214] width 20 height 7
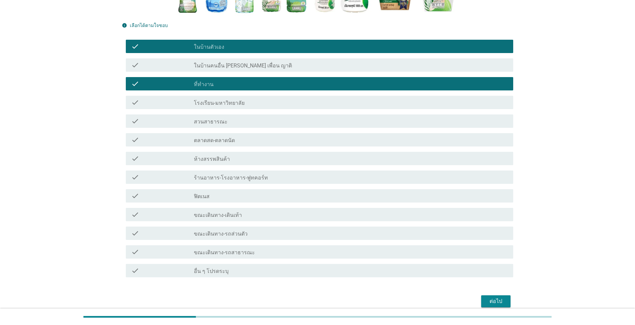
scroll to position [200, 0]
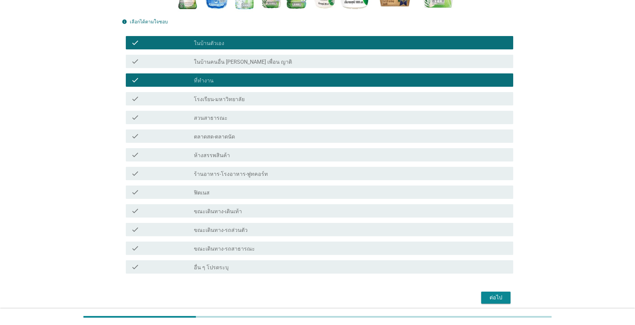
click at [327, 295] on div "ต่อไป" at bounding box center [495, 297] width 19 height 8
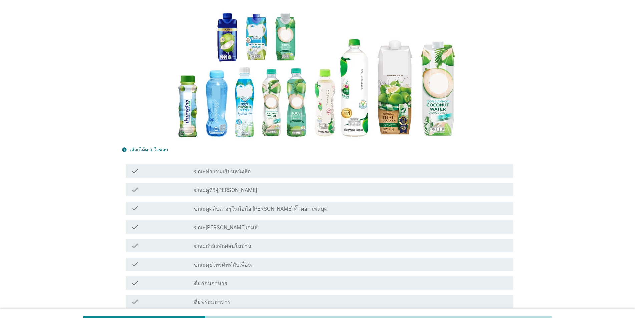
scroll to position [100, 0]
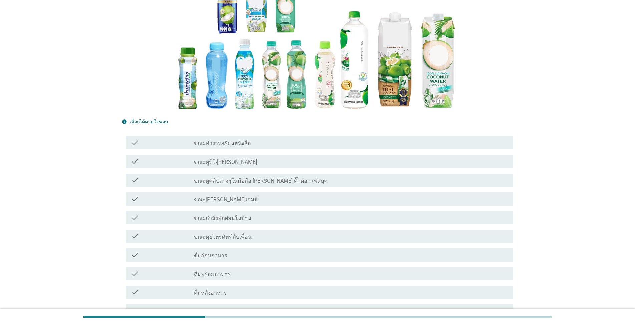
click at [235, 143] on label "ขณะทำงาน-เรียนหนังสือ" at bounding box center [222, 143] width 57 height 7
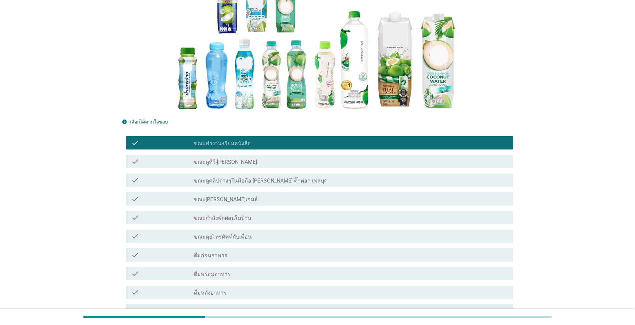
click at [231, 235] on label "ขณะคุยโทรศัพท์กับเพื่อน" at bounding box center [223, 236] width 58 height 7
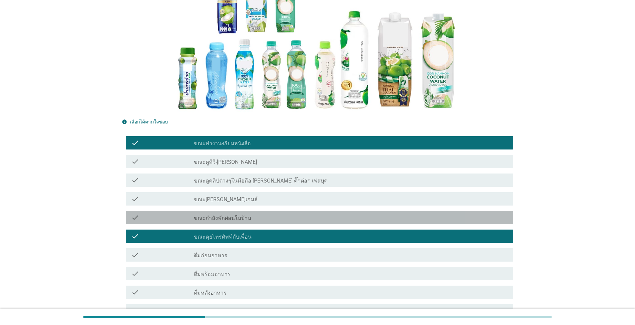
click at [228, 216] on label "ขณะกำลังพักผ่อนในบ้าน" at bounding box center [222, 218] width 57 height 7
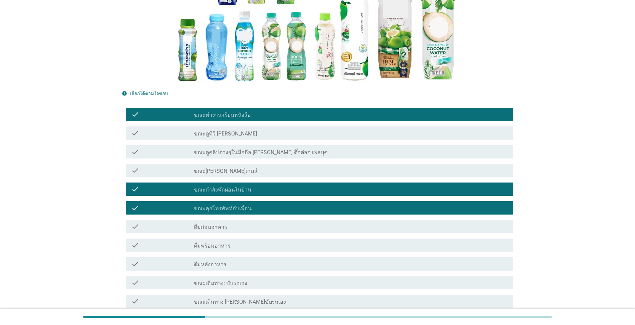
scroll to position [200, 0]
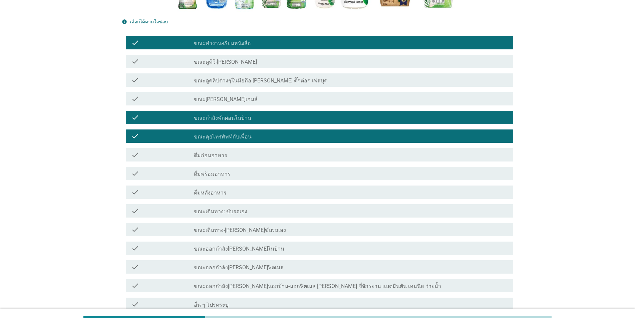
click at [214, 156] on label "ดื่มก่อนอาหาร" at bounding box center [210, 155] width 33 height 7
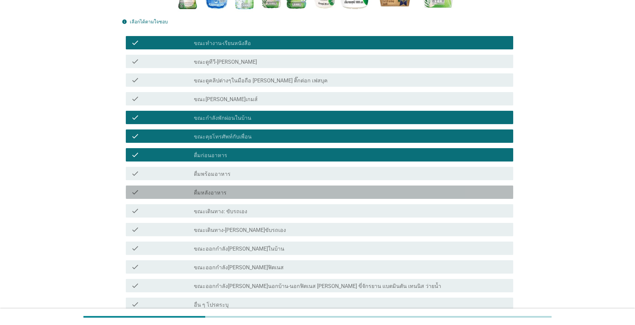
click at [228, 192] on div "check_box_outline_blank ดื่มหลังอาหาร" at bounding box center [351, 192] width 314 height 8
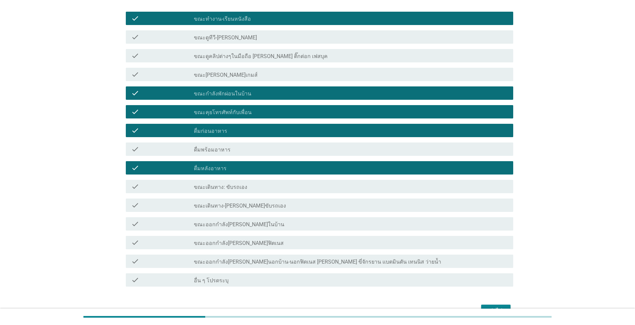
scroll to position [264, 0]
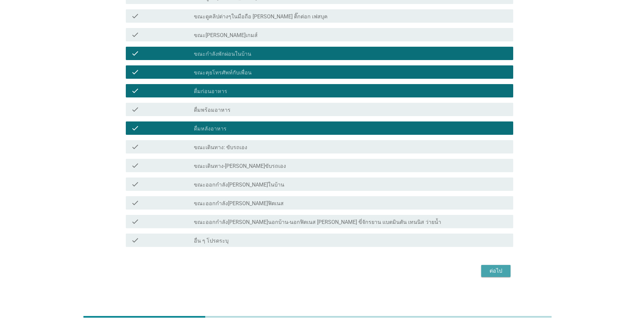
click at [327, 274] on div "ต่อไป" at bounding box center [495, 271] width 19 height 8
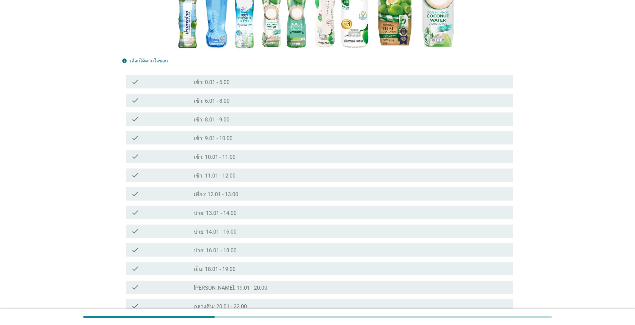
scroll to position [167, 0]
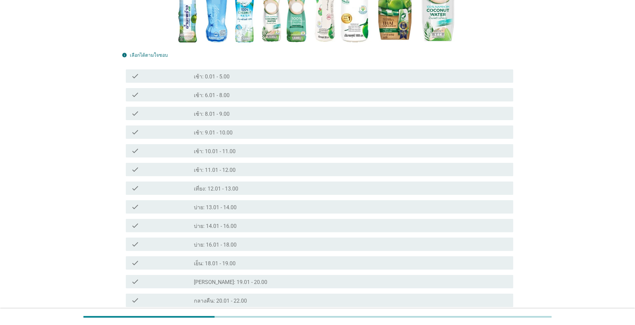
click at [215, 185] on label "เที่ยง: 12.01 - 13.00" at bounding box center [216, 188] width 44 height 7
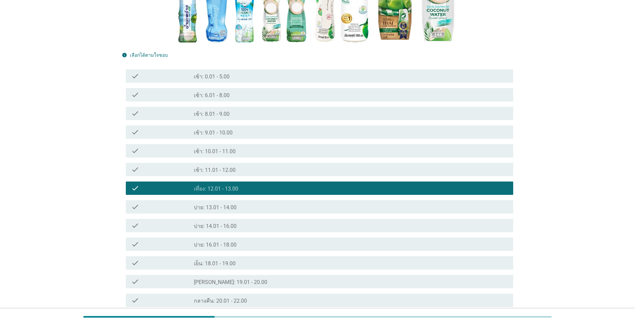
click at [219, 228] on label "บ่าย: 14.01 - 16.00" at bounding box center [215, 226] width 43 height 7
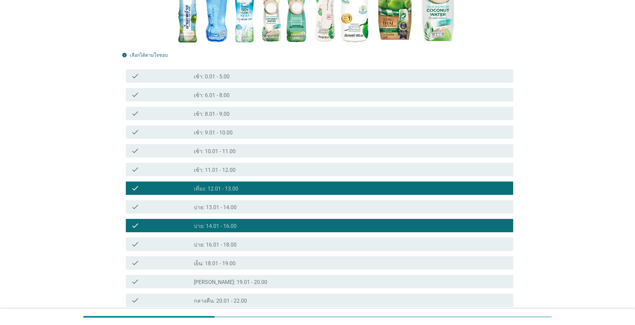
click at [204, 132] on label "เช้า: 9.01 - 10.00" at bounding box center [213, 132] width 39 height 7
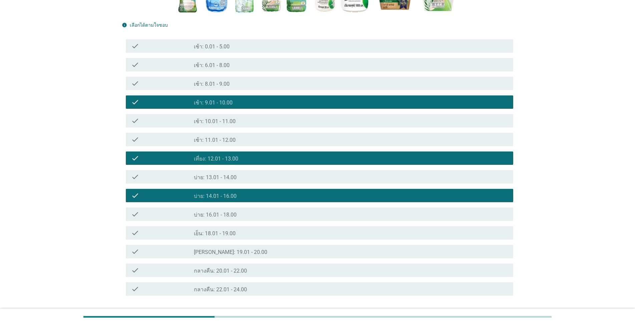
scroll to position [245, 0]
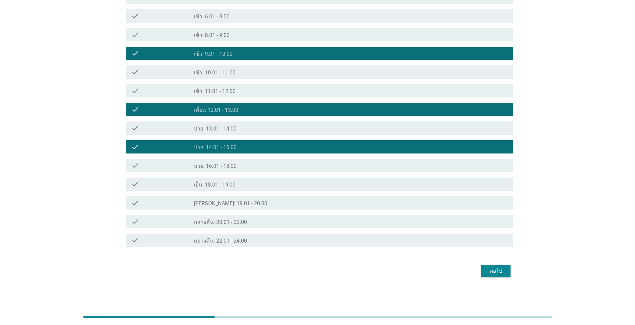
click at [327, 273] on div "ต่อไป" at bounding box center [495, 271] width 19 height 8
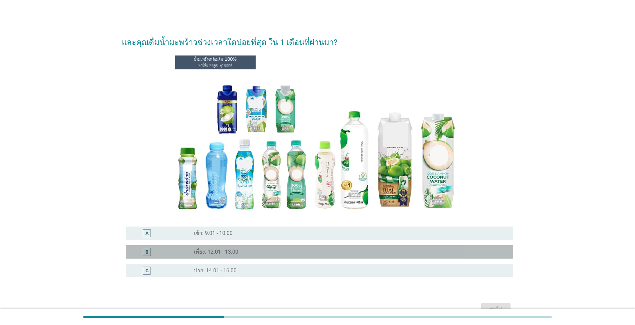
click at [189, 254] on div "B" at bounding box center [162, 252] width 63 height 8
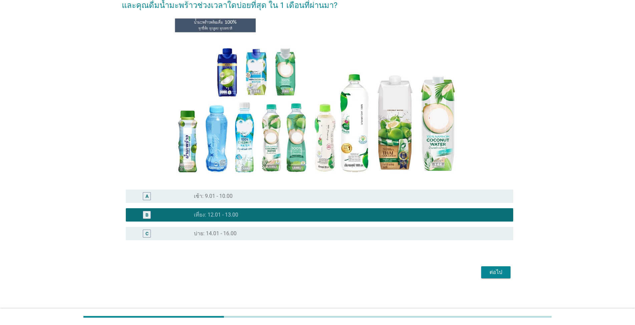
scroll to position [38, 0]
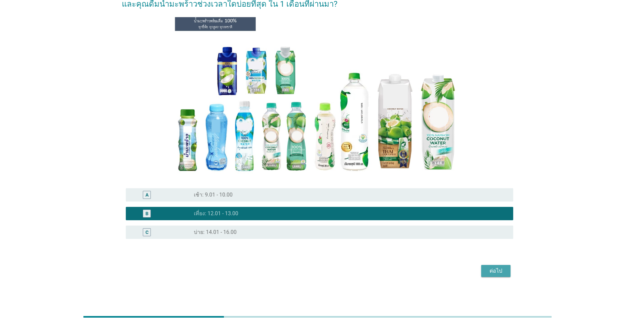
click at [327, 272] on div "ต่อไป" at bounding box center [495, 271] width 19 height 8
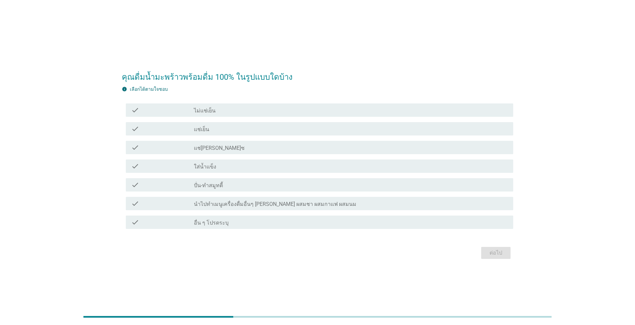
click at [208, 131] on label "แช่เย็น" at bounding box center [201, 129] width 15 height 7
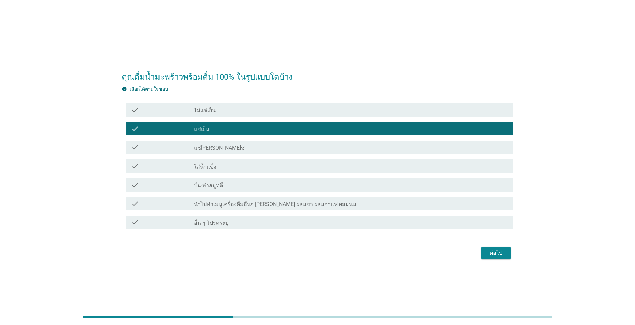
click at [327, 252] on div "ต่อไป" at bounding box center [495, 253] width 19 height 8
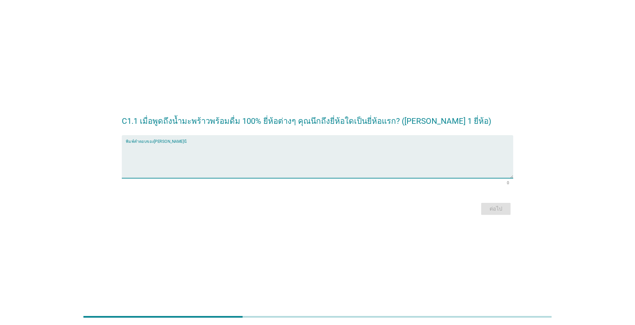
click at [199, 157] on textarea "พิมพ์คำตอบของคุณ ที่นี่" at bounding box center [319, 160] width 387 height 35
type textarea "จำ[PERSON_NAME]"
drag, startPoint x: 479, startPoint y: 211, endPoint x: 483, endPoint y: 211, distance: 4.0
click at [327, 211] on div "ต่อไป" at bounding box center [317, 209] width 391 height 16
click at [327, 210] on div "ต่อไป" at bounding box center [495, 209] width 19 height 8
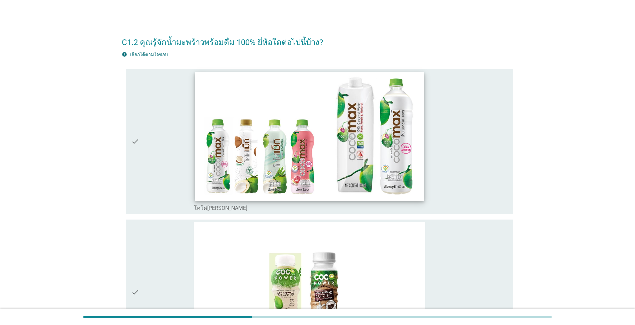
click at [299, 142] on img at bounding box center [309, 136] width 229 height 129
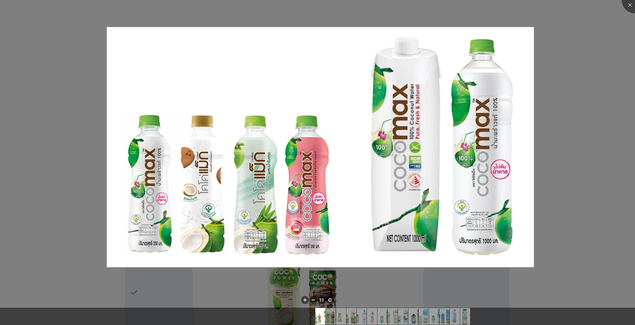
click at [327, 78] on div at bounding box center [317, 162] width 635 height 325
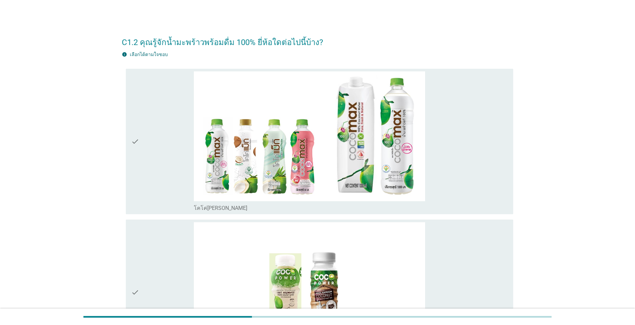
click at [167, 166] on div "check" at bounding box center [162, 141] width 63 height 140
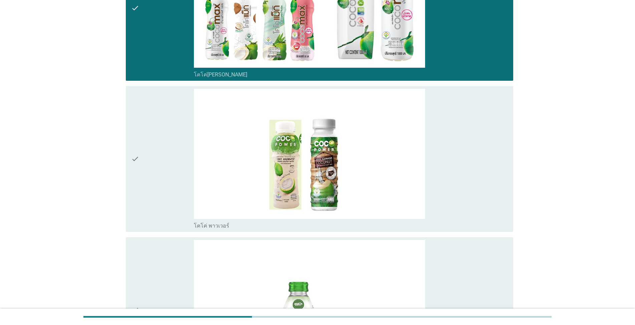
click at [143, 138] on div "check" at bounding box center [162, 159] width 63 height 140
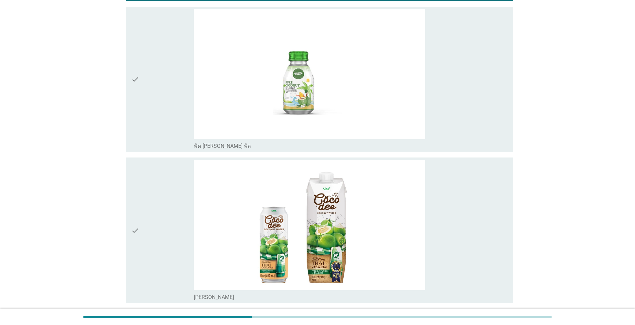
scroll to position [400, 0]
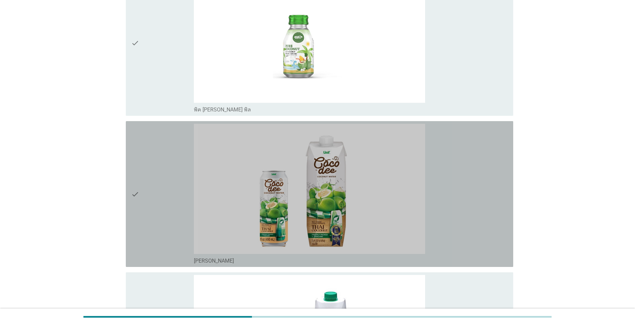
click at [137, 173] on icon "check" at bounding box center [135, 194] width 8 height 140
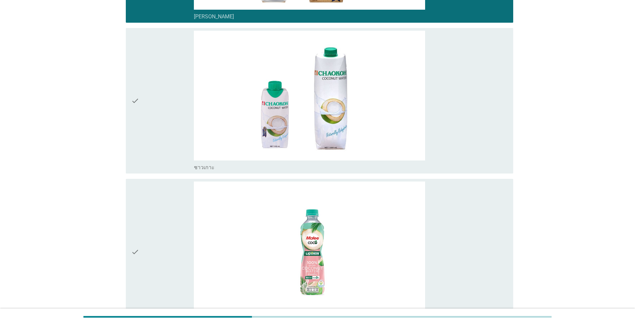
scroll to position [667, 0]
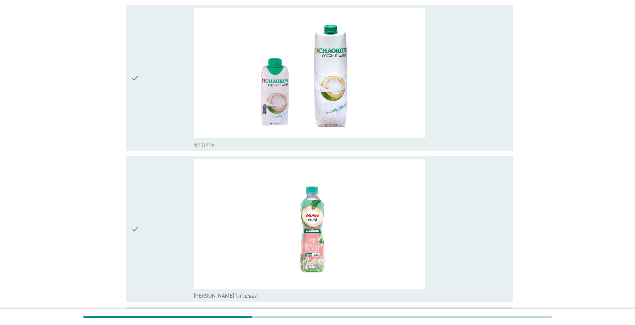
click at [137, 174] on icon "check" at bounding box center [135, 229] width 8 height 140
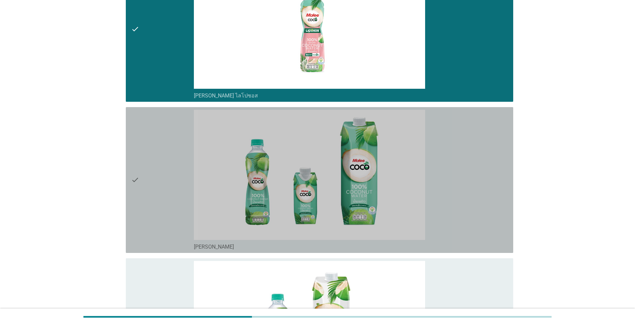
click at [137, 174] on icon "check" at bounding box center [135, 180] width 8 height 140
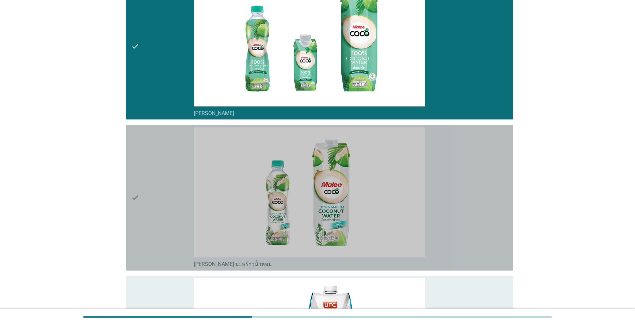
click at [136, 174] on icon "check" at bounding box center [135, 197] width 8 height 140
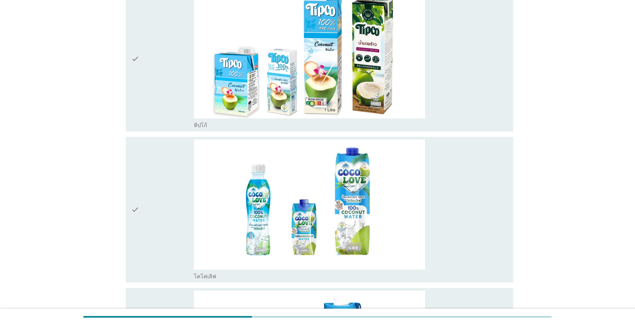
scroll to position [1601, 0]
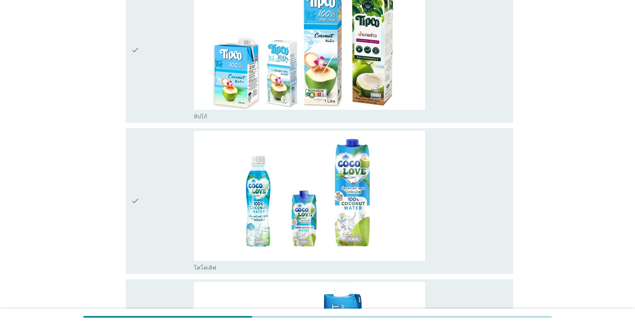
click at [148, 87] on div "check" at bounding box center [162, 50] width 63 height 140
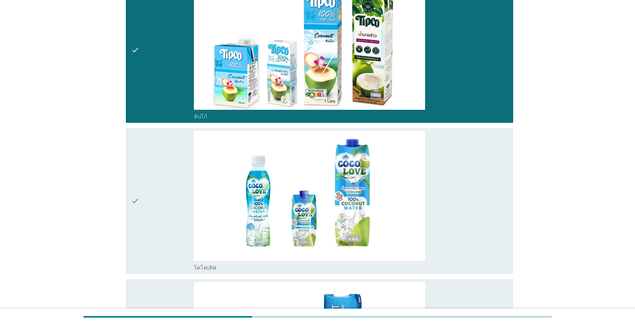
click at [140, 172] on div "check" at bounding box center [162, 201] width 63 height 140
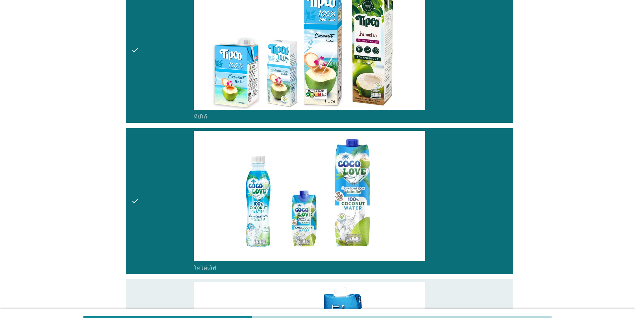
click at [140, 171] on div "check" at bounding box center [162, 201] width 63 height 140
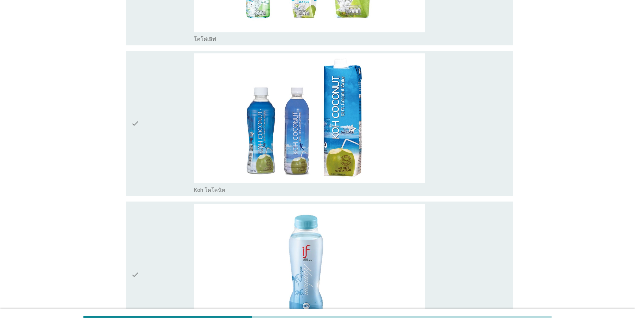
scroll to position [1868, 0]
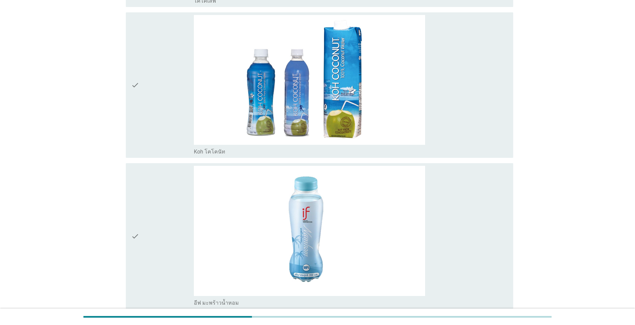
click at [144, 198] on div "check" at bounding box center [162, 236] width 63 height 140
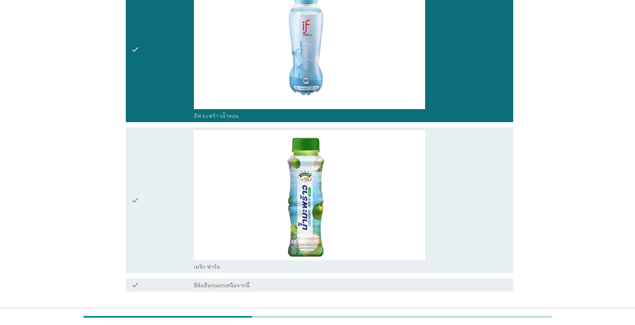
scroll to position [2068, 0]
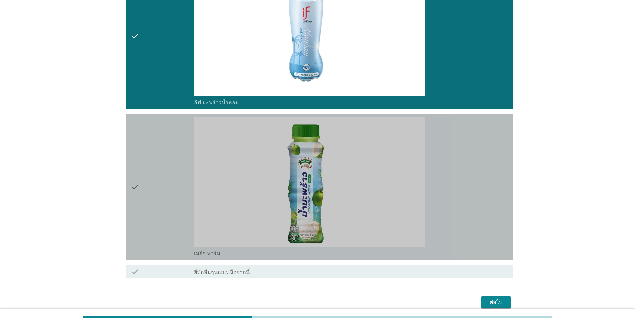
click at [144, 197] on div "check" at bounding box center [162, 187] width 63 height 140
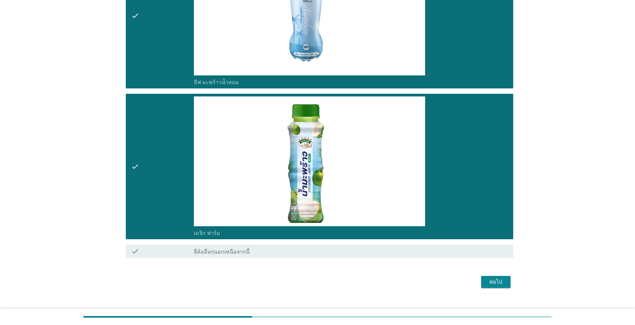
scroll to position [2099, 0]
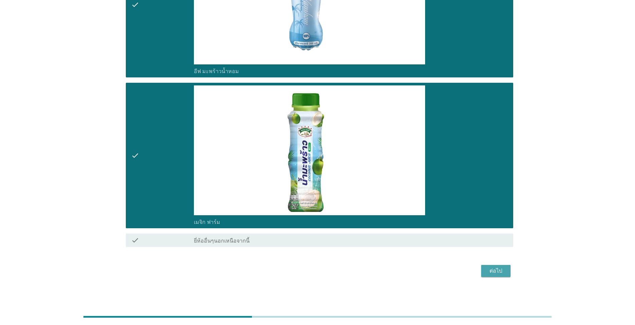
click at [327, 272] on div "ต่อไป" at bounding box center [495, 271] width 19 height 8
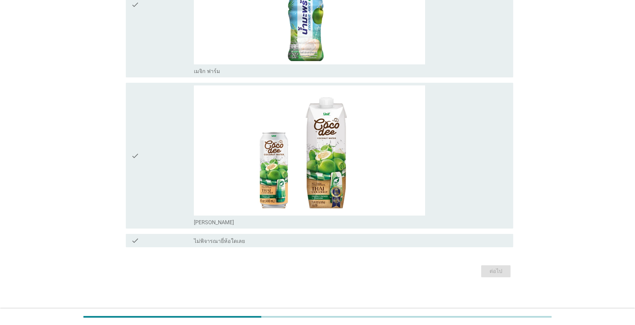
scroll to position [0, 0]
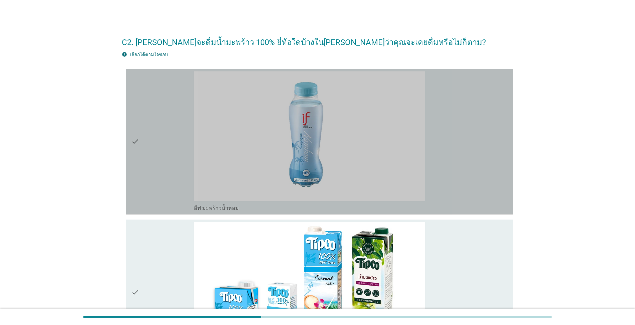
click at [152, 149] on div "check" at bounding box center [162, 141] width 63 height 140
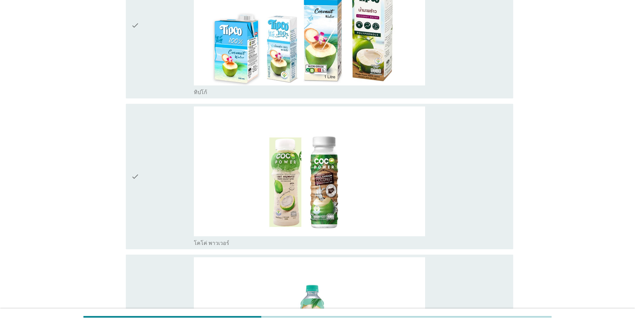
click at [143, 160] on div "check" at bounding box center [162, 176] width 63 height 140
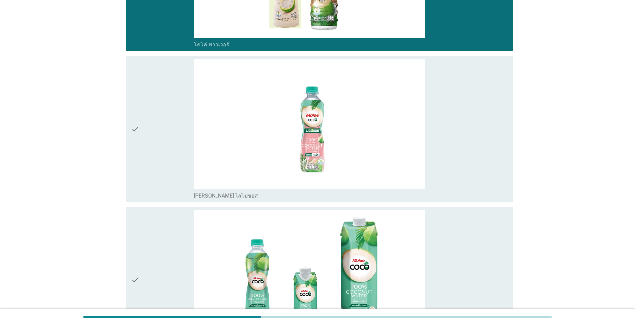
scroll to position [467, 0]
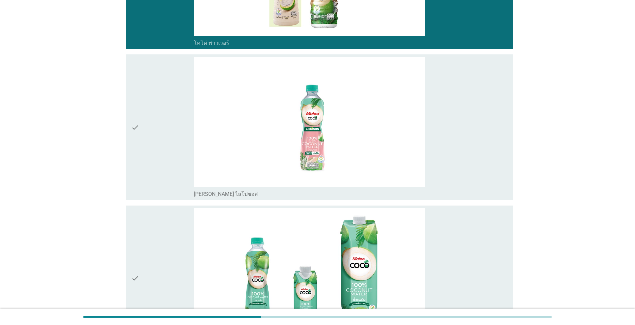
click at [145, 90] on div "check" at bounding box center [162, 127] width 63 height 140
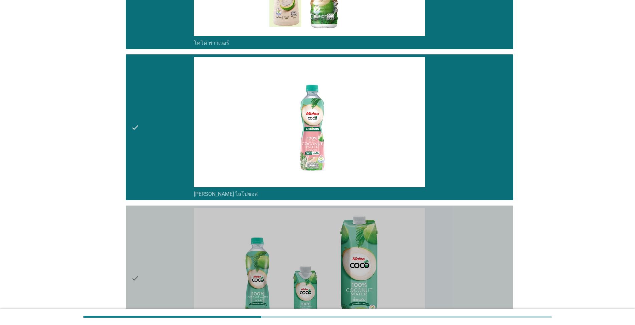
click at [166, 240] on div "check" at bounding box center [162, 278] width 63 height 140
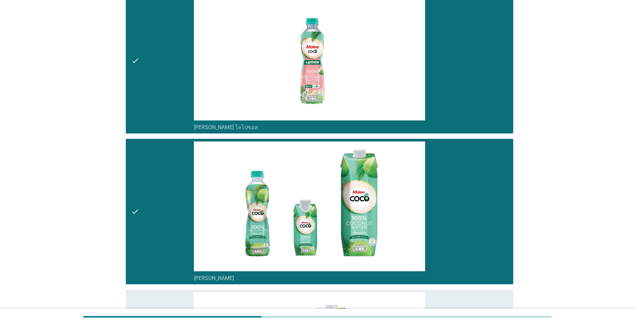
scroll to position [734, 0]
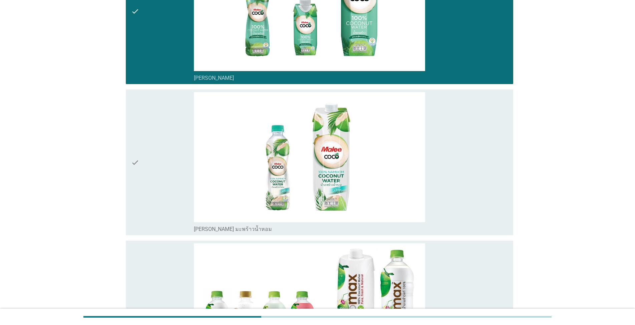
click at [152, 175] on div "check" at bounding box center [162, 162] width 63 height 140
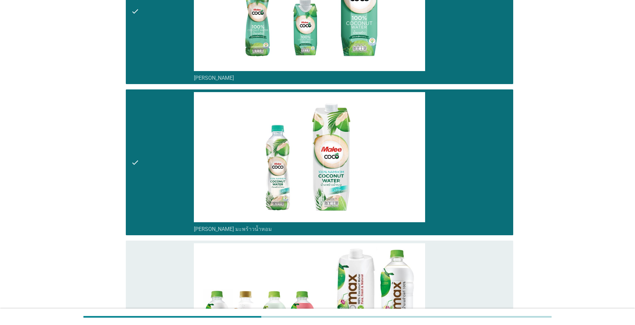
click at [157, 261] on div "check" at bounding box center [162, 313] width 63 height 140
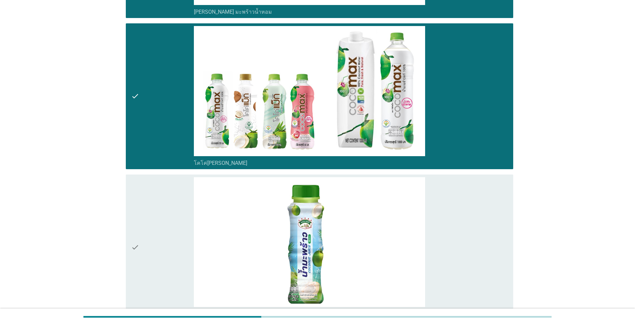
scroll to position [1034, 0]
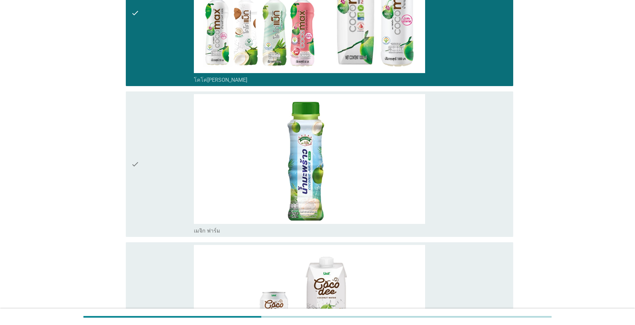
click at [147, 184] on div "check" at bounding box center [162, 164] width 63 height 140
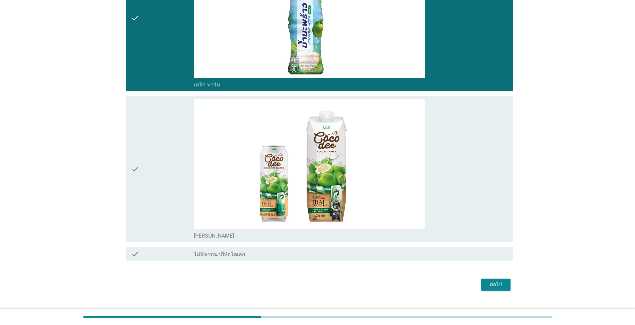
scroll to position [1193, 0]
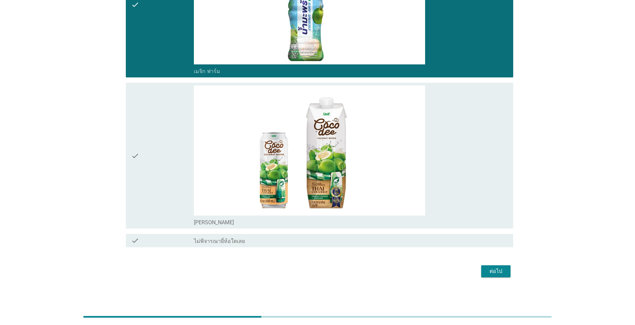
click at [327, 270] on div "ต่อไป" at bounding box center [495, 271] width 19 height 8
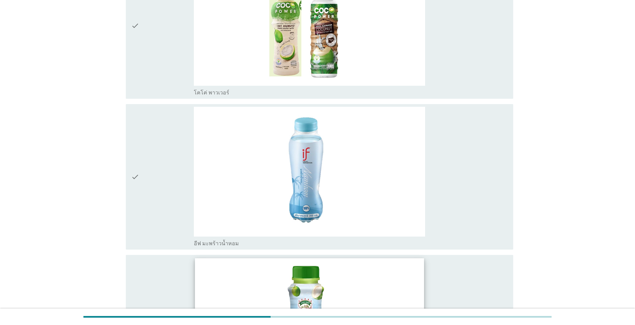
scroll to position [1067, 0]
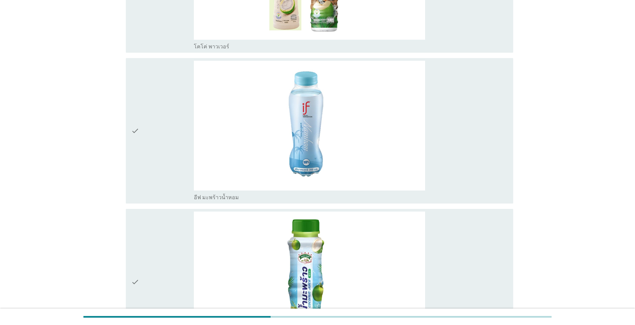
click at [143, 138] on div "check" at bounding box center [162, 131] width 63 height 140
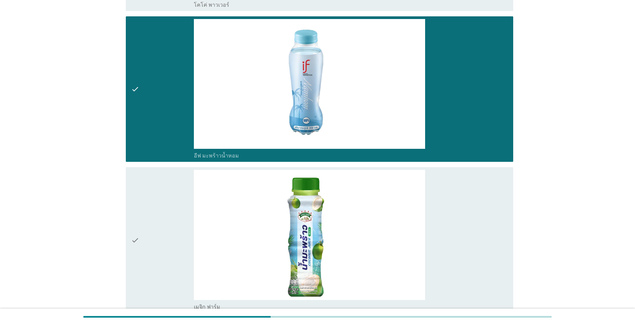
scroll to position [1175, 0]
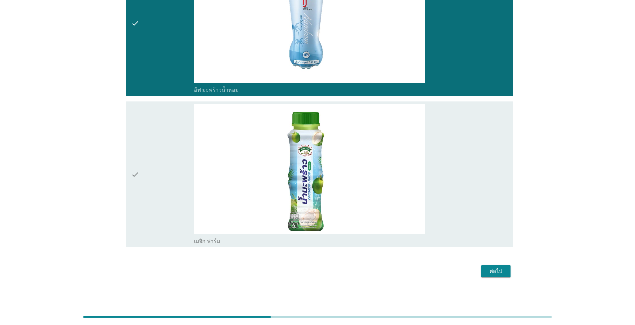
click at [327, 271] on div "ต่อไป" at bounding box center [495, 271] width 19 height 8
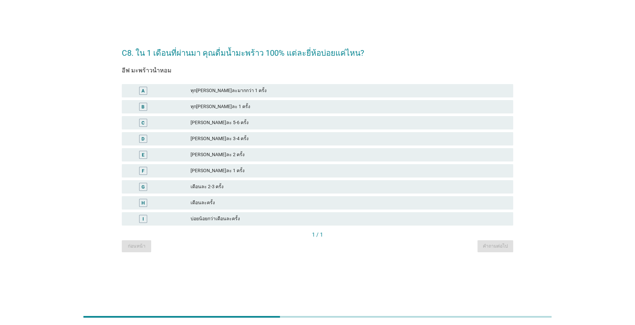
scroll to position [0, 0]
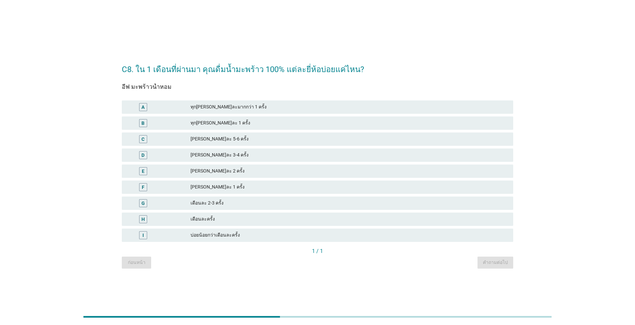
click at [208, 219] on div "เดือนละครั้ง" at bounding box center [348, 219] width 317 height 8
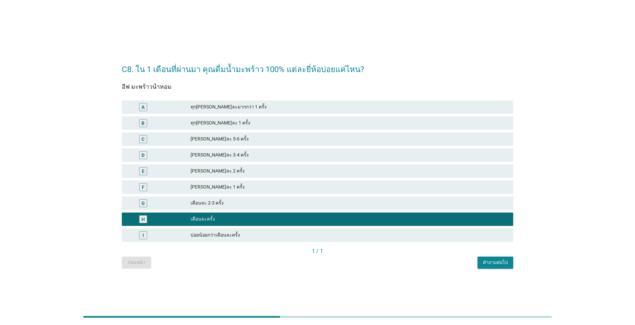
click at [327, 261] on div "คำถามต่อไป" at bounding box center [495, 262] width 25 height 7
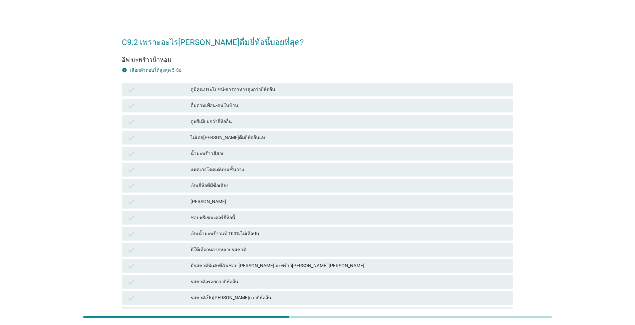
click at [246, 91] on div "ดูมีคุณประโยชน์-สารอาหารสูงกว่ายี่ห้ออื่น" at bounding box center [348, 90] width 317 height 8
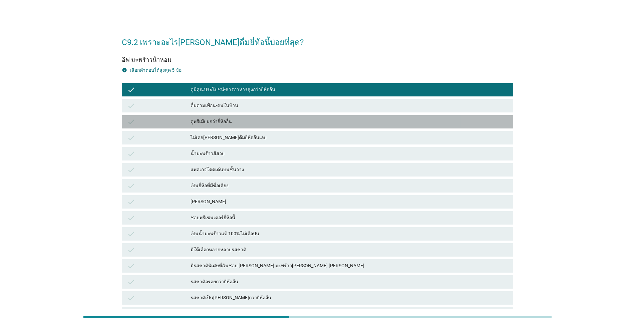
click at [228, 120] on div "ดูพรีเมียมกว่ายี่ห้ออื่น" at bounding box center [348, 122] width 317 height 8
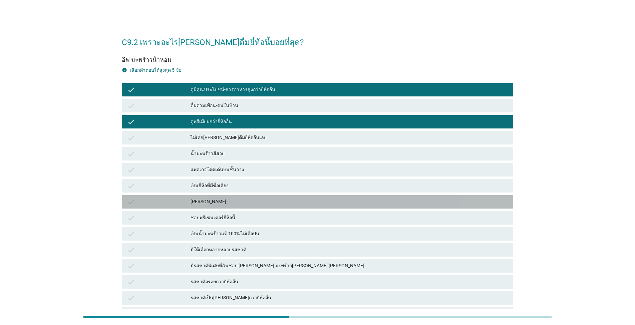
click at [219, 201] on div "[PERSON_NAME]" at bounding box center [348, 202] width 317 height 8
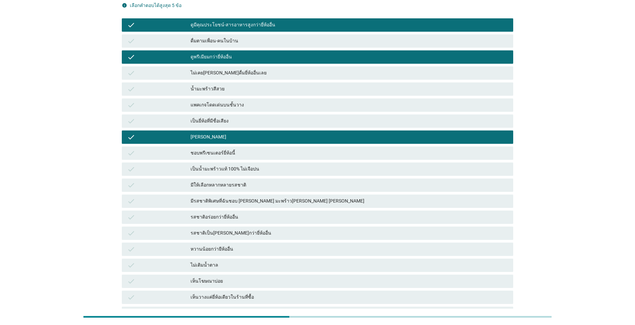
scroll to position [67, 0]
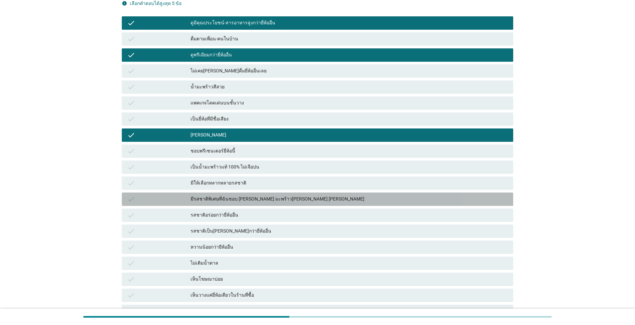
click at [224, 196] on div "มีรสชาติพิเศษที่ฉันชอบ [PERSON_NAME] มะพร้าว[PERSON_NAME] [PERSON_NAME]" at bounding box center [348, 199] width 317 height 8
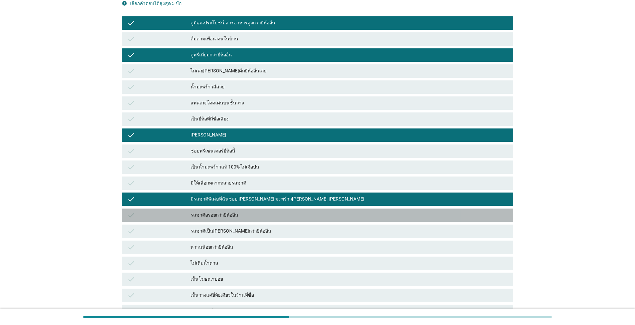
click at [230, 217] on div "รสชาติอร่อยกว่ายี่ห้ออื่น" at bounding box center [348, 215] width 317 height 8
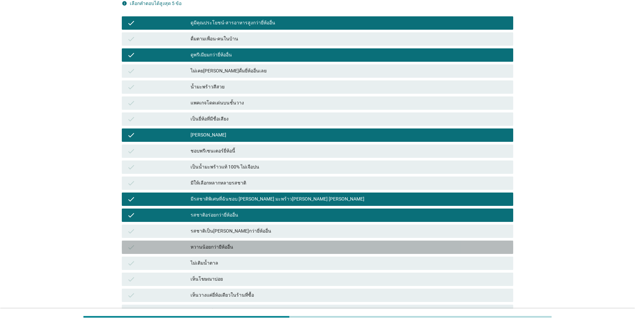
click at [222, 246] on div "หวานน้อยกว่ายีห้ออื่น" at bounding box center [348, 247] width 317 height 8
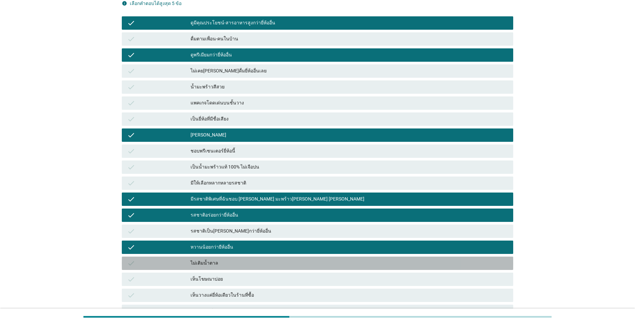
click at [221, 264] on div "ไม่เติมน้ำตาล" at bounding box center [348, 263] width 317 height 8
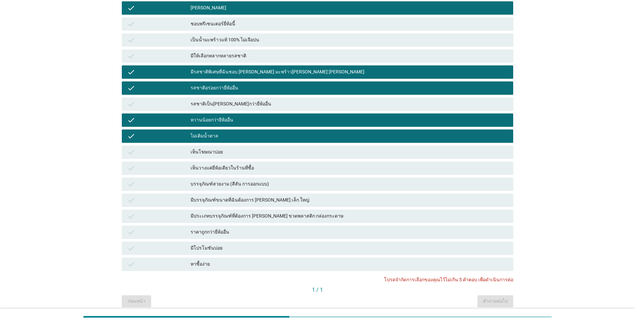
scroll to position [222, 0]
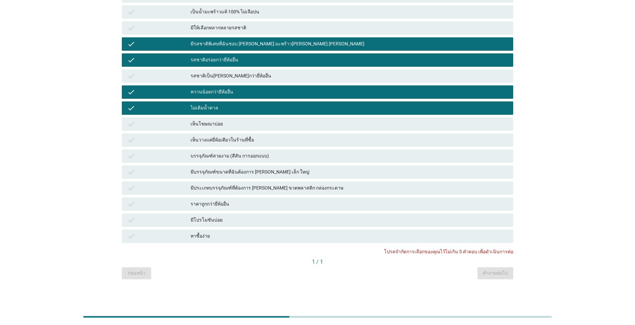
click at [230, 156] on div "บรรจุภัณฑ์สวยงาม (สีสัน การออกแบบ)" at bounding box center [348, 156] width 317 height 8
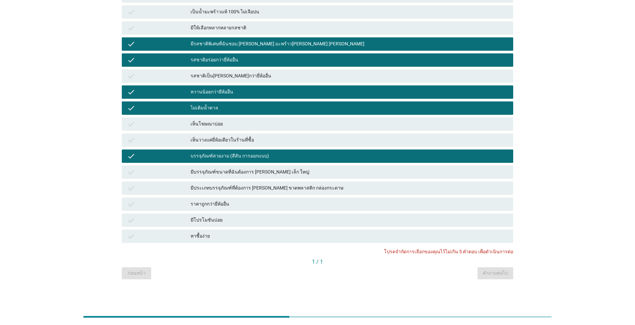
click at [327, 299] on div "C9.2 เพราะอะไร[PERSON_NAME]ดื่มยี่ห้อนี้บ่อยที่สุด? อีฟ มะพร้าวน้ำหอม info เลือ…" at bounding box center [317, 43] width 635 height 530
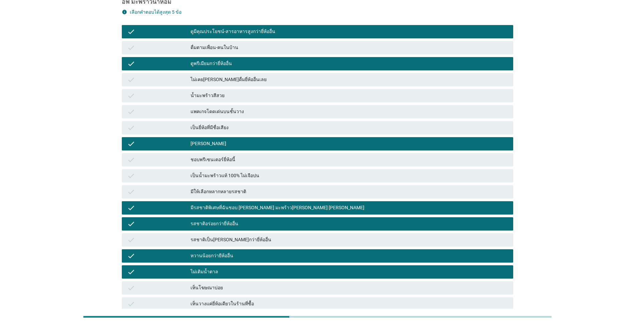
scroll to position [55, 0]
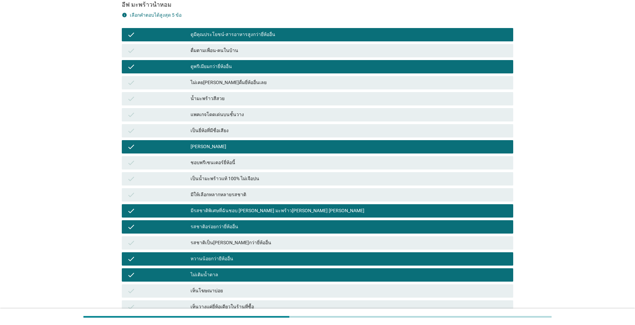
click at [215, 147] on div "[PERSON_NAME]" at bounding box center [348, 147] width 317 height 8
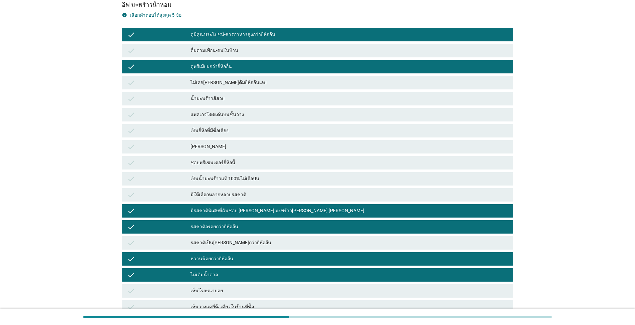
click at [214, 63] on div "ดูพรีเมียมกว่ายี่ห้ออื่น" at bounding box center [348, 67] width 317 height 8
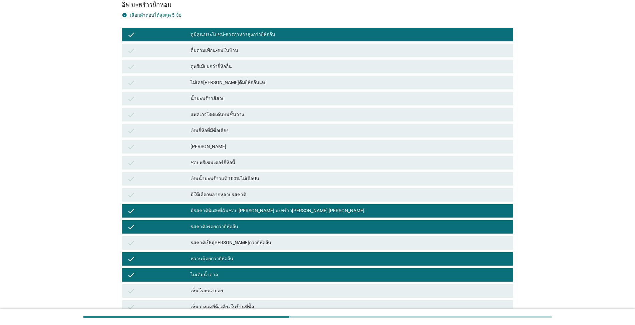
click at [247, 212] on div "มีรสชาติพิเศษที่ฉันชอบ [PERSON_NAME] มะพร้าว[PERSON_NAME] [PERSON_NAME]" at bounding box center [348, 211] width 317 height 8
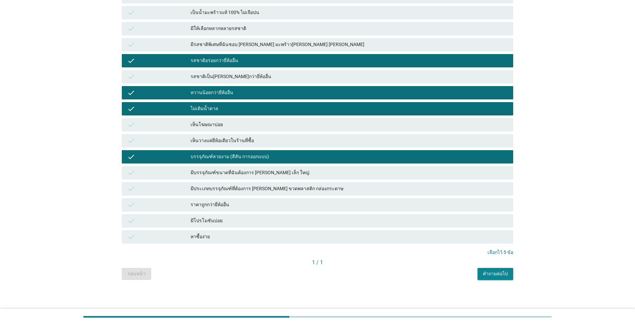
scroll to position [222, 0]
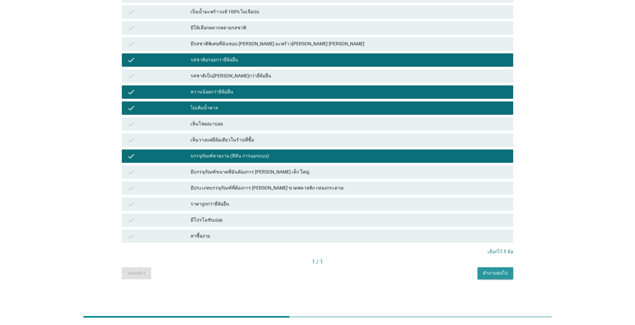
click at [327, 269] on div "คำถามต่อไป" at bounding box center [495, 272] width 25 height 7
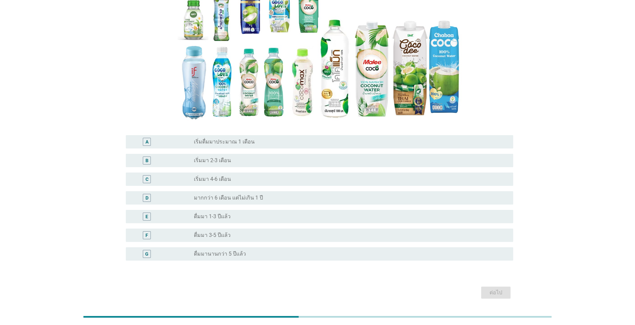
scroll to position [100, 0]
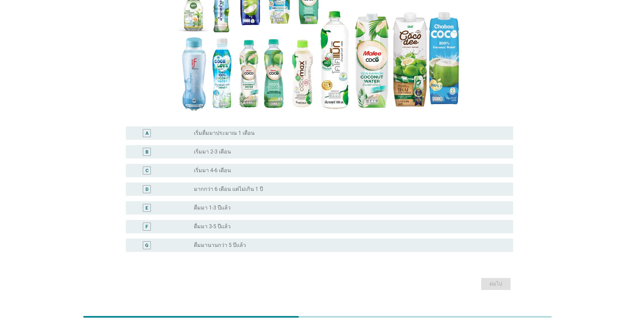
click at [222, 247] on label "ดื่มมานานกว่า 5 ปีแล้ว" at bounding box center [220, 245] width 52 height 7
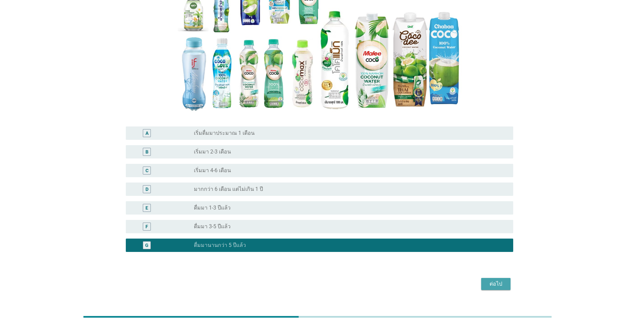
click at [327, 282] on div "ต่อไป" at bounding box center [495, 284] width 19 height 8
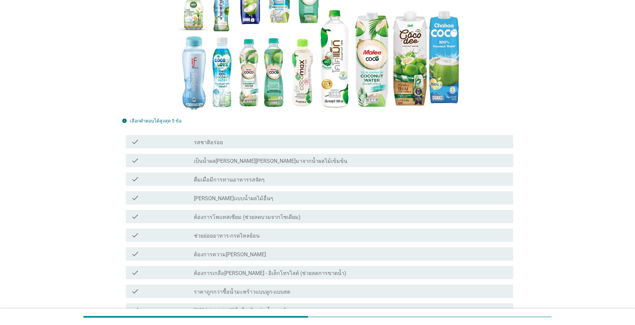
scroll to position [133, 0]
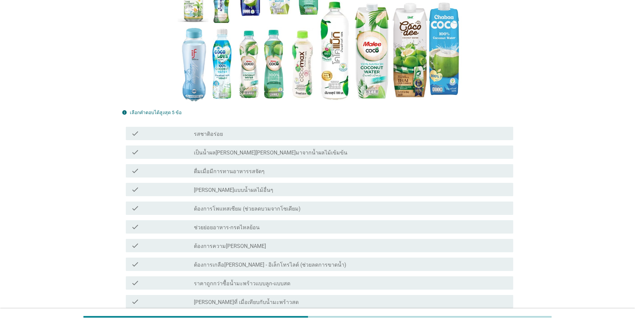
click at [211, 135] on label "รสชาติอร่อย" at bounding box center [208, 134] width 29 height 7
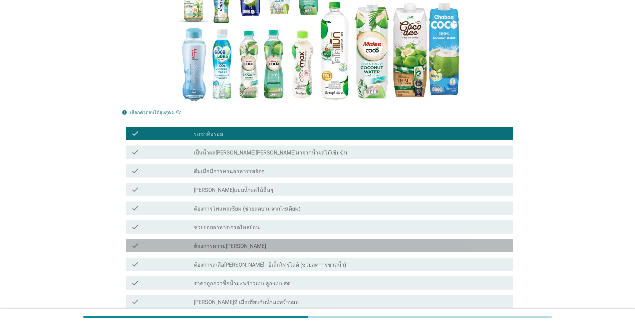
click at [241, 247] on div "check_box_outline_blank ต้องการความ[PERSON_NAME]" at bounding box center [351, 245] width 314 height 8
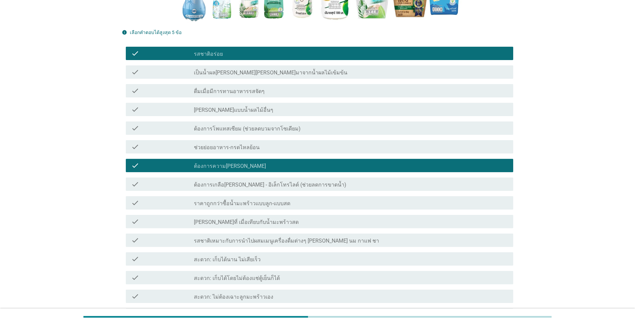
scroll to position [233, 0]
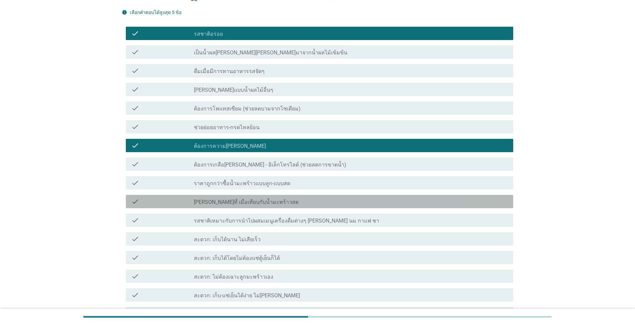
click at [242, 203] on label "[PERSON_NAME]ที่ เมื่อเทียบกับน้ำมะพร้าวสด" at bounding box center [246, 202] width 105 height 7
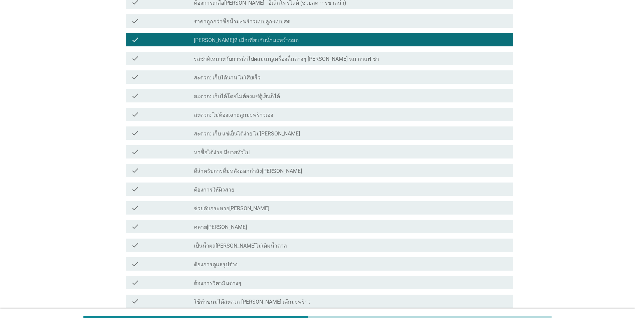
scroll to position [400, 0]
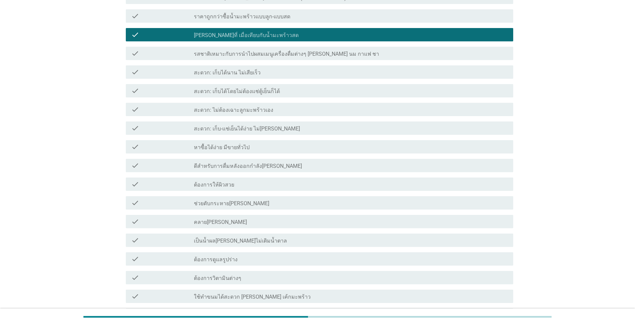
click at [244, 112] on label "สะดวก: ไม่ต้องเฉาะลูกมะพร้าวเอง" at bounding box center [233, 110] width 79 height 7
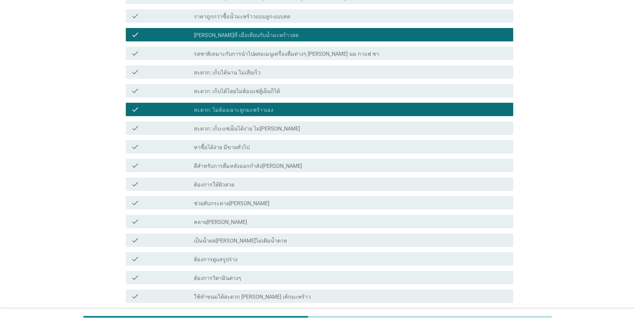
click at [226, 241] on label "เป็นน้ำผล[PERSON_NAME]ไม่เติมน้ำตาล" at bounding box center [240, 240] width 93 height 7
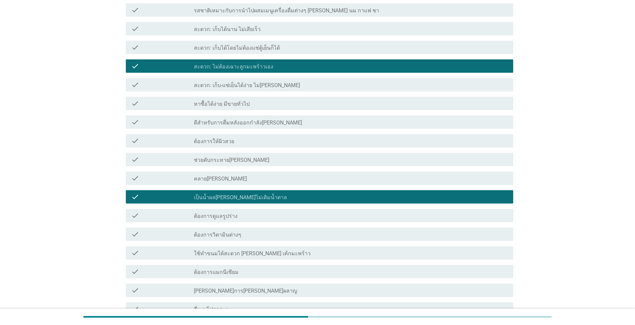
scroll to position [522, 0]
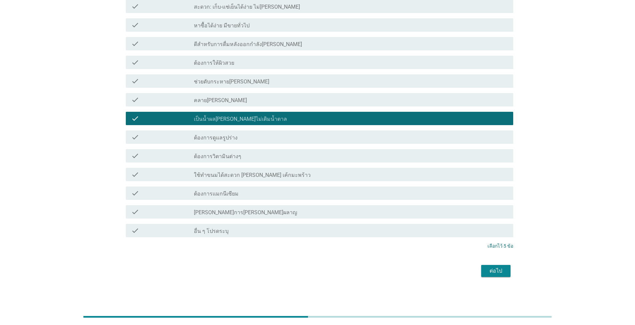
click at [327, 272] on div "ต่อไป" at bounding box center [495, 271] width 19 height 8
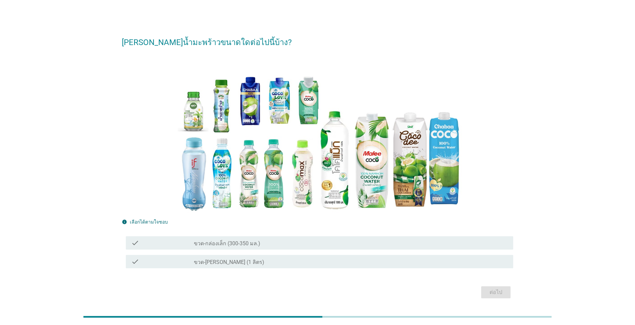
scroll to position [21, 0]
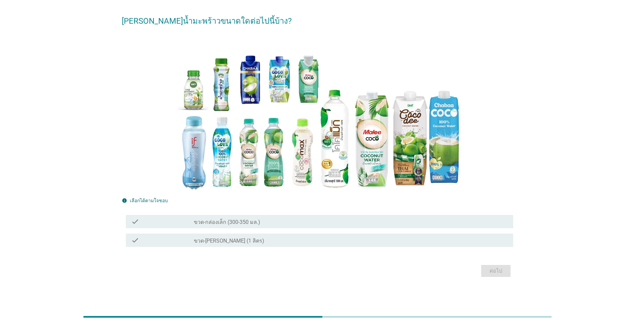
click at [236, 222] on label "ขวด-กล่องเล็ก (300-350 มล.)" at bounding box center [227, 222] width 66 height 7
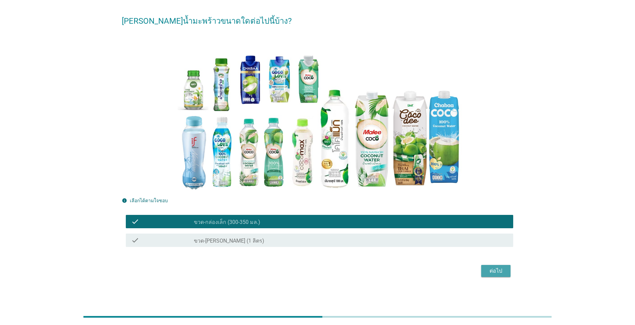
click at [327, 274] on div "ต่อไป" at bounding box center [495, 271] width 19 height 8
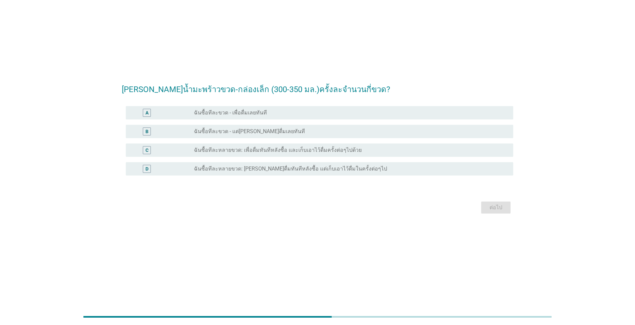
scroll to position [0, 0]
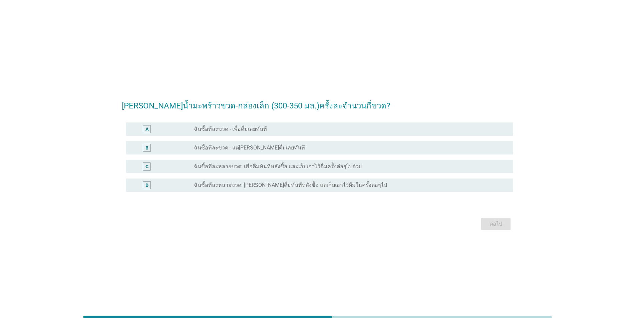
click at [222, 129] on label "ฉันซื้อทีละขวด - เพื่อดื่มเลยทันที" at bounding box center [230, 129] width 73 height 7
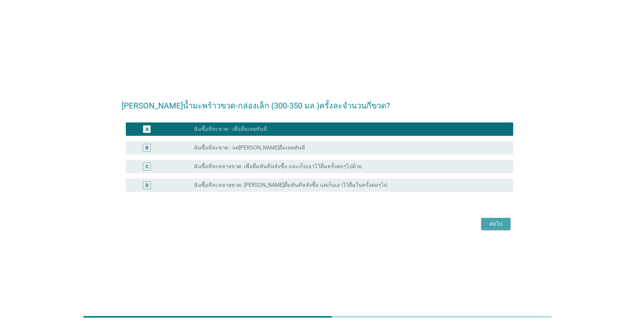
drag, startPoint x: 492, startPoint y: 226, endPoint x: 488, endPoint y: 226, distance: 4.3
click at [327, 226] on div "ต่อไป" at bounding box center [495, 224] width 19 height 8
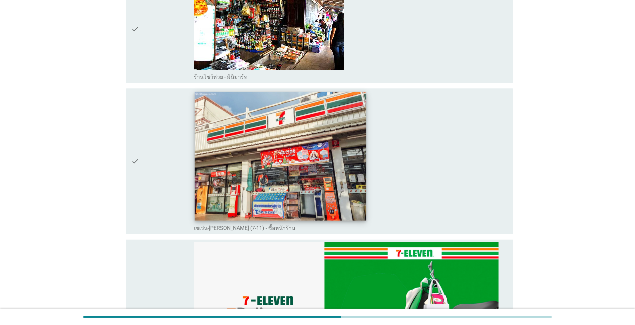
scroll to position [900, 0]
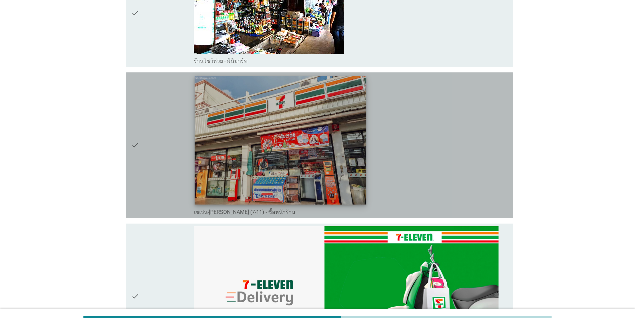
click at [266, 149] on img at bounding box center [280, 140] width 171 height 129
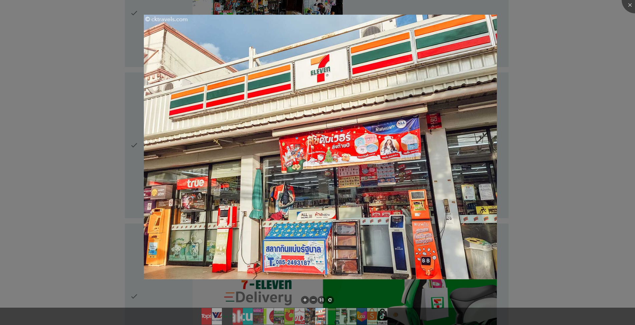
click at [327, 79] on div at bounding box center [317, 162] width 635 height 325
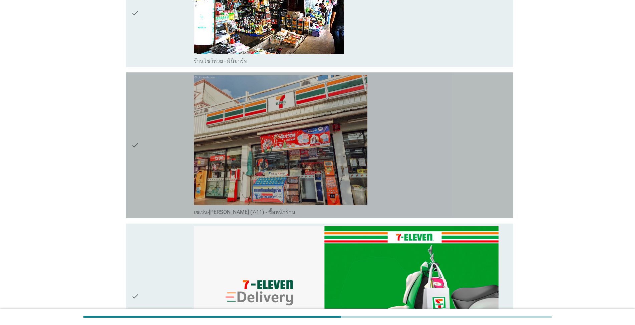
click at [168, 167] on div "check" at bounding box center [162, 145] width 63 height 140
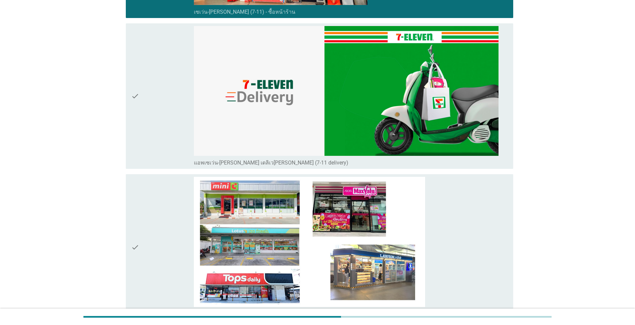
click at [155, 110] on div "check" at bounding box center [162, 96] width 63 height 140
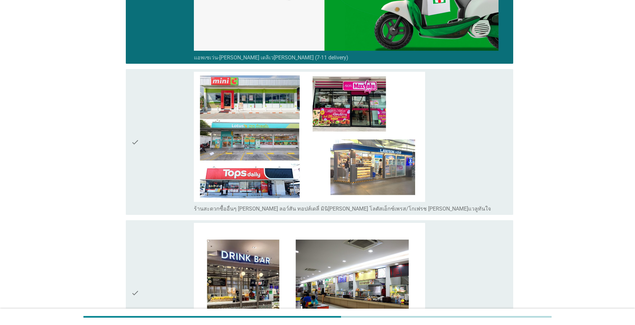
scroll to position [1201, 0]
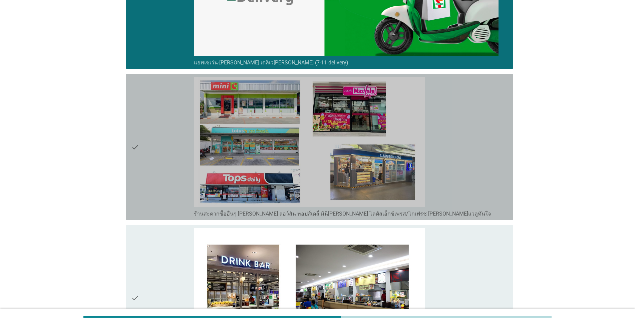
click at [139, 164] on icon "check" at bounding box center [135, 147] width 8 height 140
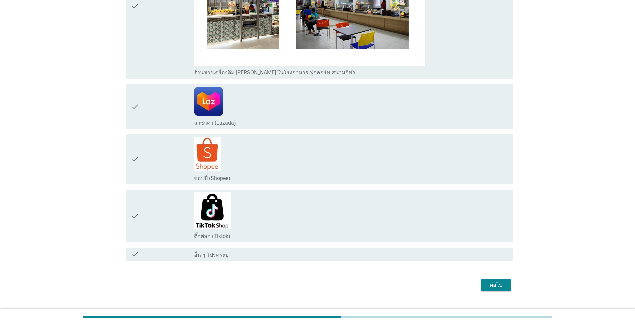
scroll to position [1501, 0]
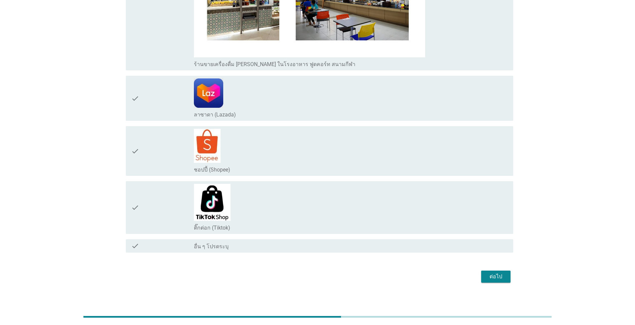
click at [327, 277] on div "ต่อไป" at bounding box center [495, 276] width 19 height 8
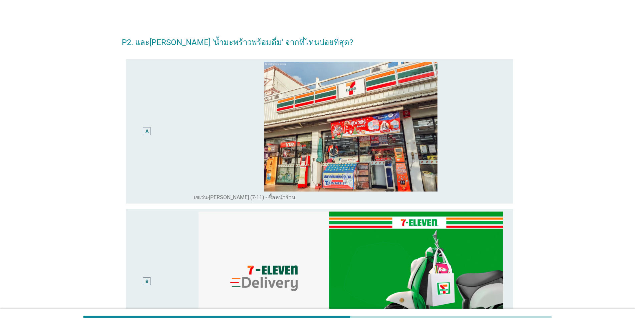
click at [148, 128] on div "A" at bounding box center [146, 131] width 3 height 7
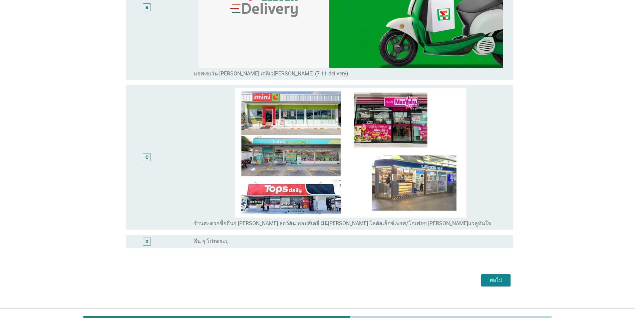
scroll to position [283, 0]
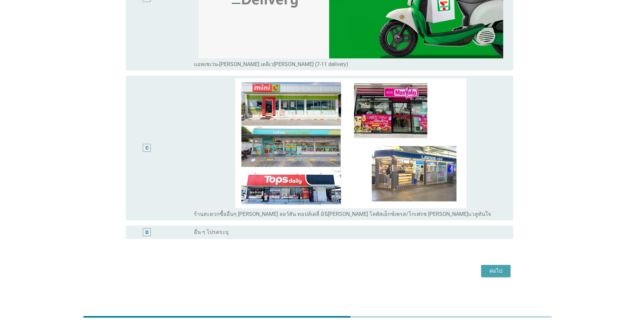
click at [327, 267] on div "ต่อไป" at bounding box center [495, 271] width 19 height 8
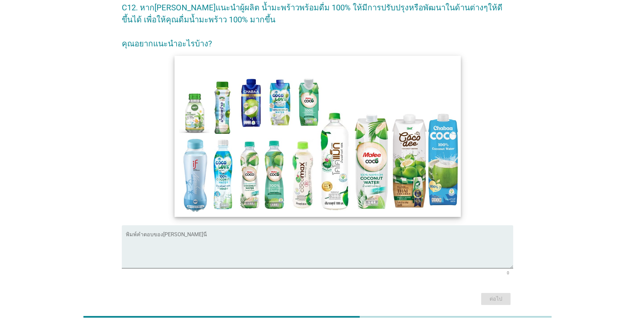
scroll to position [0, 0]
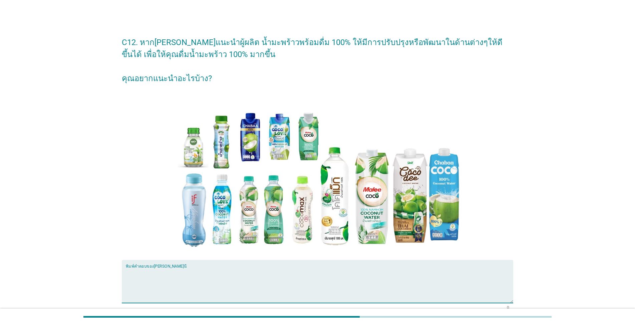
click at [203, 284] on textarea "พิมพ์คำตอบของคุณ ที่นี่" at bounding box center [319, 285] width 387 height 35
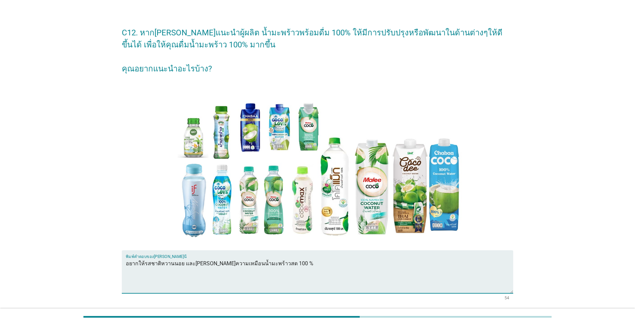
scroll to position [63, 0]
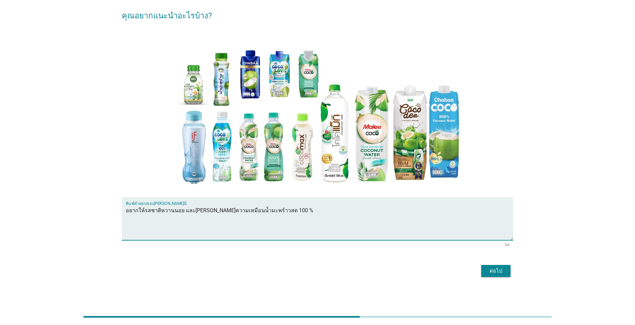
type textarea "อยากให้รสชาติหวานนอย และ[PERSON_NAME]ความเหมือนน้ำมะพร้าวสด 100 %"
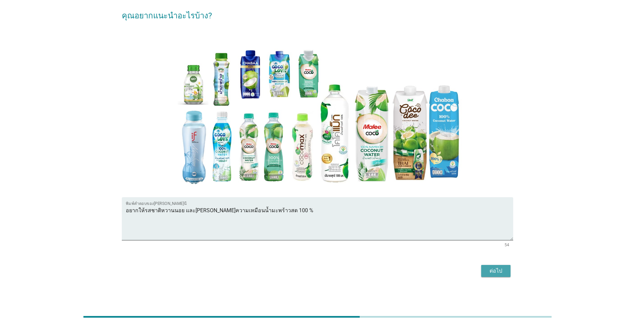
click at [327, 272] on div "ต่อไป" at bounding box center [495, 271] width 19 height 8
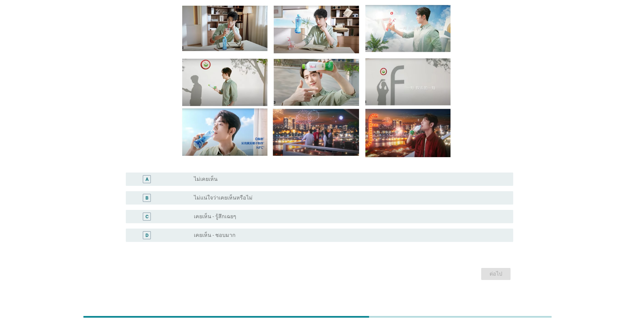
scroll to position [57, 0]
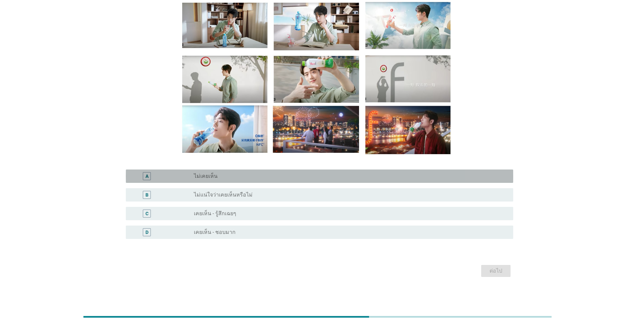
click at [225, 177] on div "radio_button_unchecked ไม่เคยเห็น" at bounding box center [348, 176] width 308 height 7
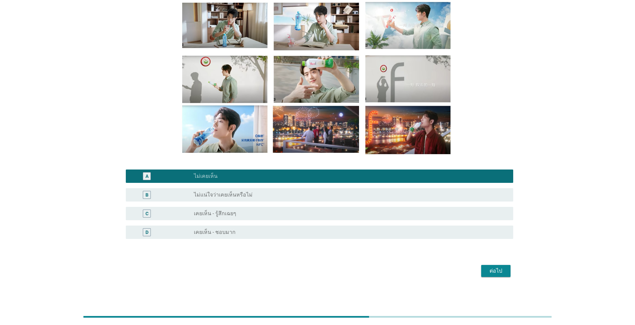
click at [327, 273] on button "ต่อไป" at bounding box center [495, 271] width 29 height 12
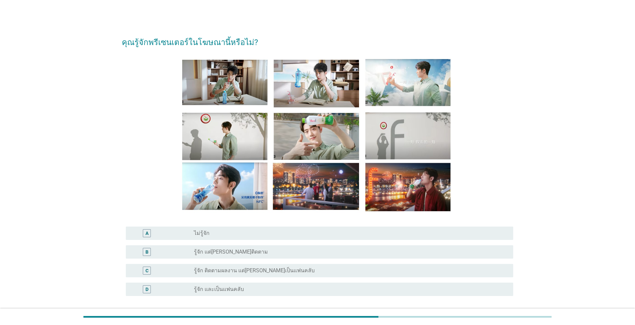
click at [214, 254] on label "รู้จัก แต่[PERSON_NAME]ติดตาม" at bounding box center [231, 251] width 74 height 7
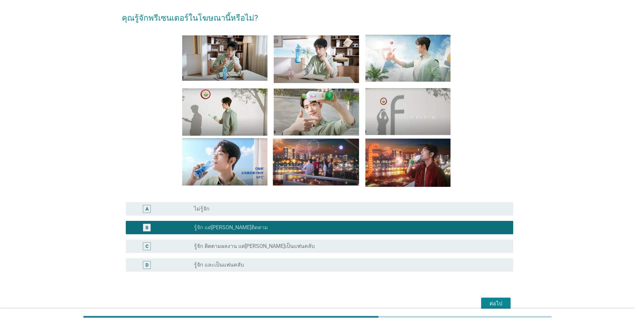
scroll to position [57, 0]
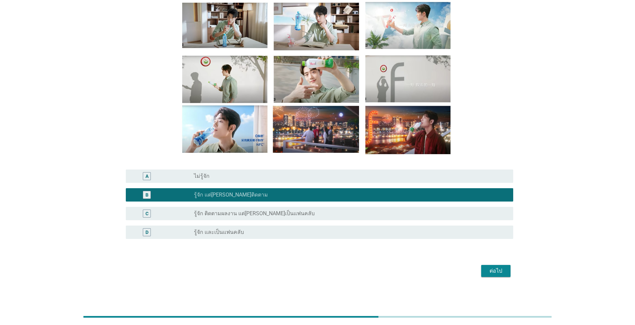
click at [327, 270] on div "ต่อไป" at bounding box center [495, 271] width 19 height 8
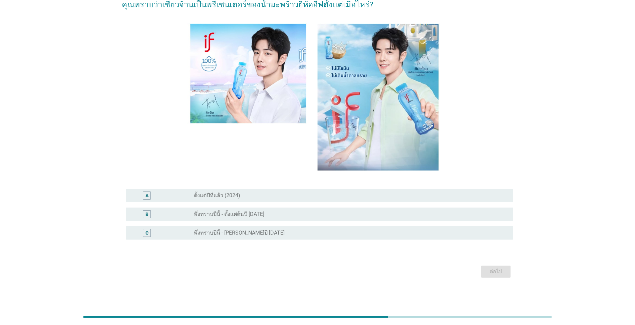
scroll to position [38, 0]
click at [246, 233] on label "พึ่งทราบปีนี้ - [PERSON_NAME]ปี [DATE]" at bounding box center [239, 232] width 91 height 7
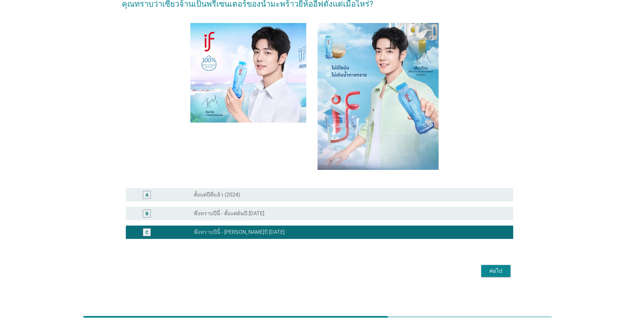
click at [327, 271] on div "ต่อไป" at bounding box center [495, 271] width 19 height 8
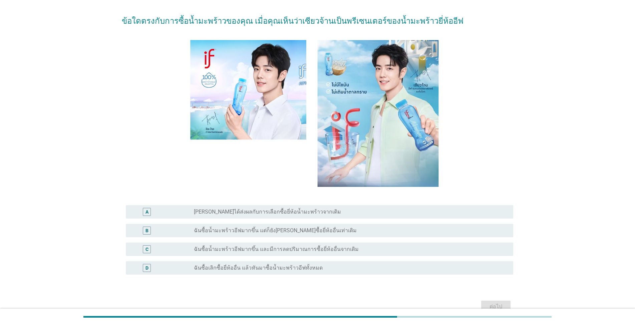
scroll to position [33, 0]
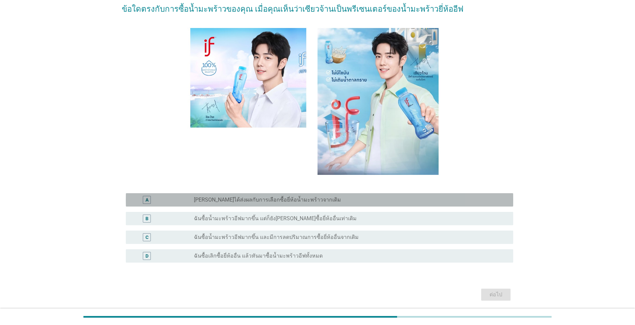
click at [254, 203] on label "[PERSON_NAME]ได้ส่งผลกับการเลือกซื้อยี่ห้อน้ำมะพร้าวจากเดิม" at bounding box center [267, 199] width 147 height 7
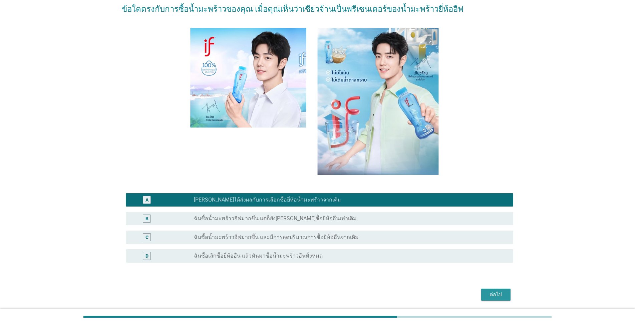
click at [327, 294] on div "ต่อไป" at bounding box center [495, 294] width 19 height 8
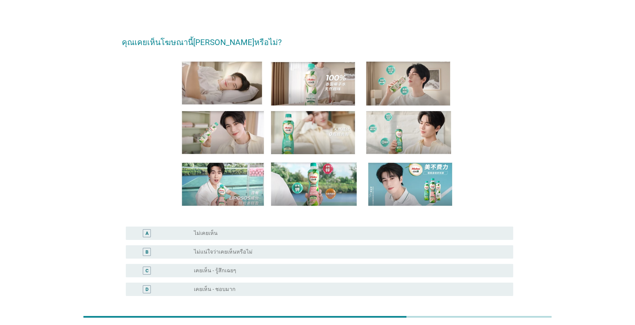
click at [218, 236] on div "radio_button_unchecked ไม่เคยเห็น" at bounding box center [348, 233] width 308 height 7
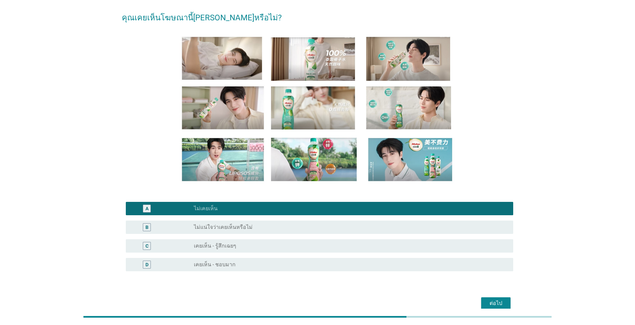
scroll to position [57, 0]
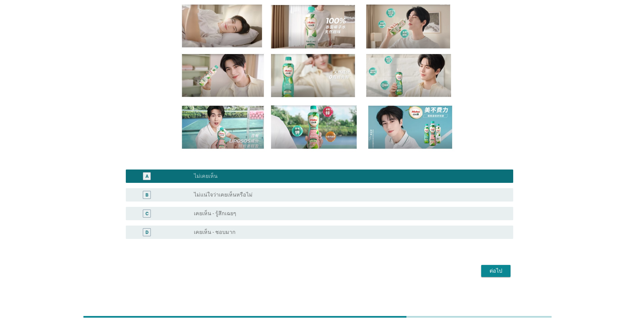
click at [327, 273] on div "ต่อไป" at bounding box center [495, 271] width 19 height 8
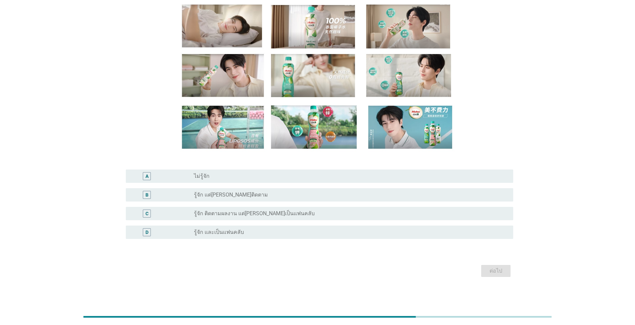
scroll to position [0, 0]
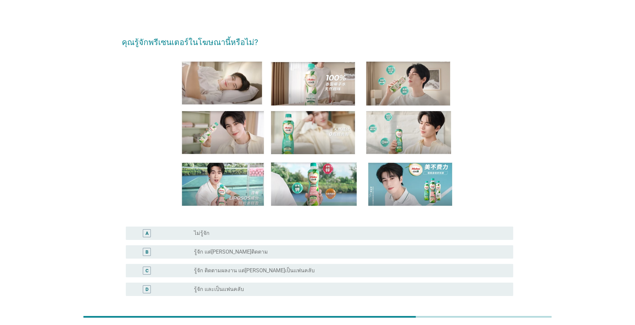
click at [242, 250] on div "radio_button_unchecked รู้จัก แต่[PERSON_NAME]ติดตาม" at bounding box center [348, 251] width 308 height 7
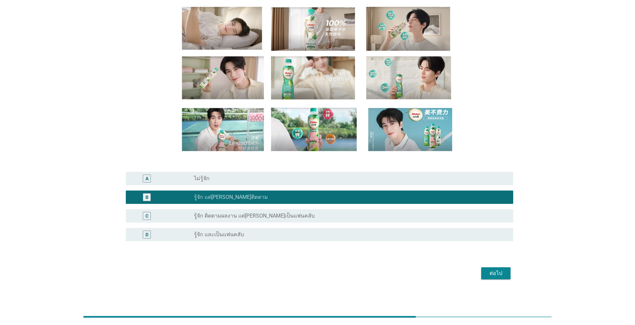
scroll to position [57, 0]
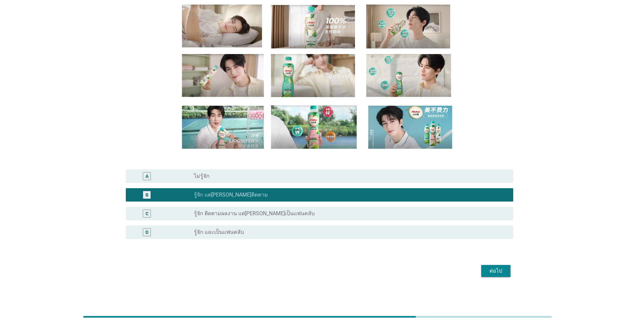
click at [327, 271] on div "ต่อไป" at bounding box center [495, 271] width 19 height 8
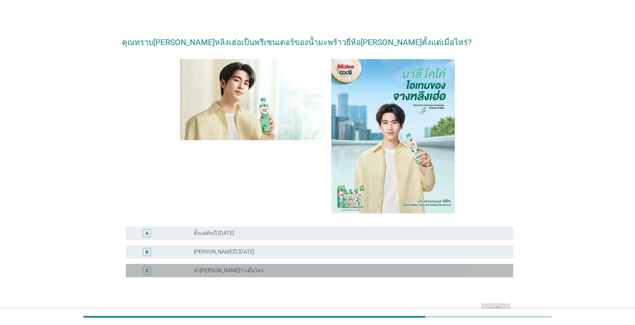
click at [231, 270] on label "จำ[PERSON_NAME]ว่าเมื่อไหร่" at bounding box center [229, 270] width 70 height 7
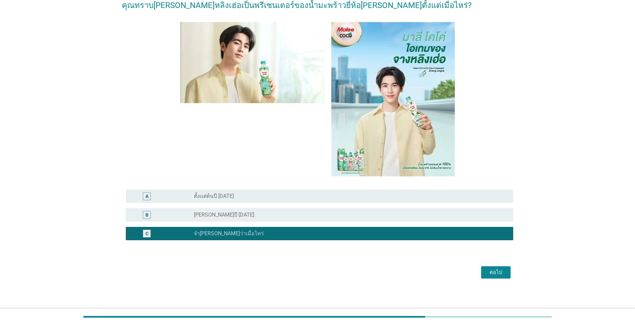
scroll to position [38, 0]
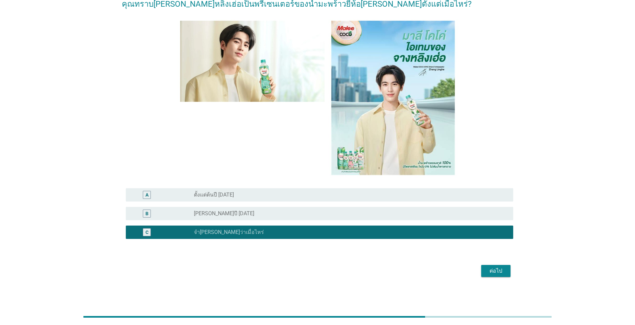
click at [327, 269] on div "ต่อไป" at bounding box center [495, 271] width 19 height 8
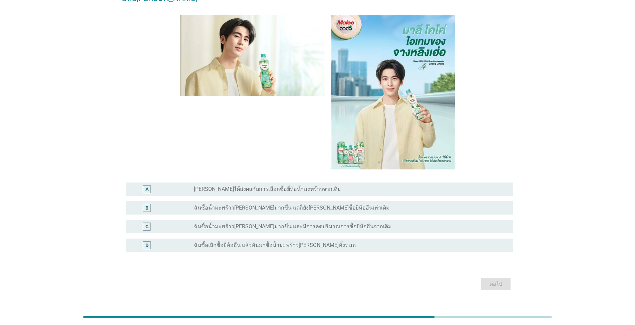
scroll to position [57, 0]
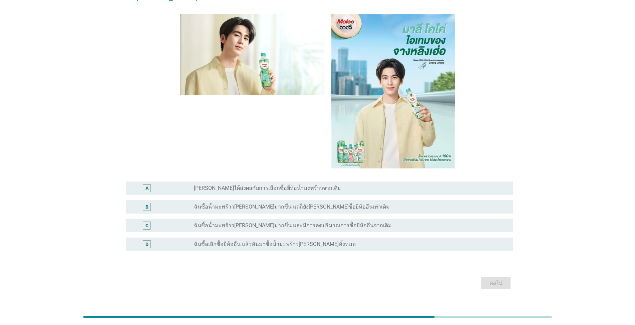
click at [247, 185] on label "[PERSON_NAME]ได้ส่งผลกับการเลือกซื้อยี่ห้อน้ำมะพร้าวจากเดิม" at bounding box center [267, 188] width 147 height 7
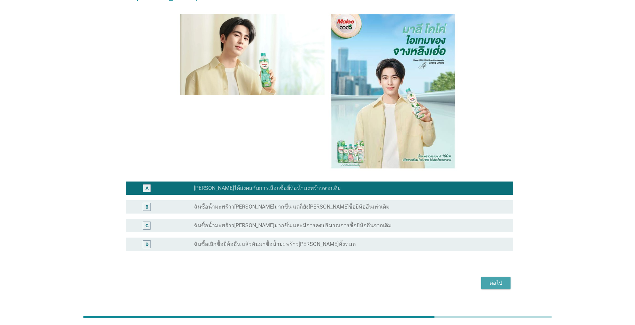
click at [327, 279] on div "ต่อไป" at bounding box center [495, 283] width 19 height 8
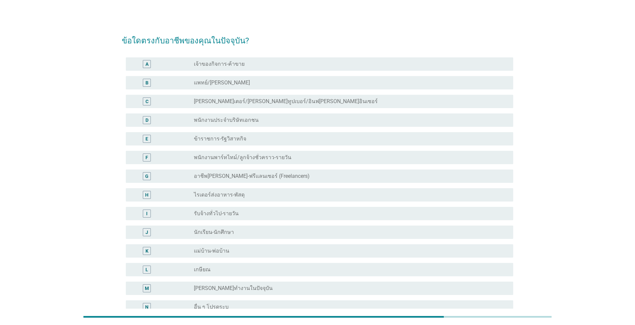
scroll to position [0, 0]
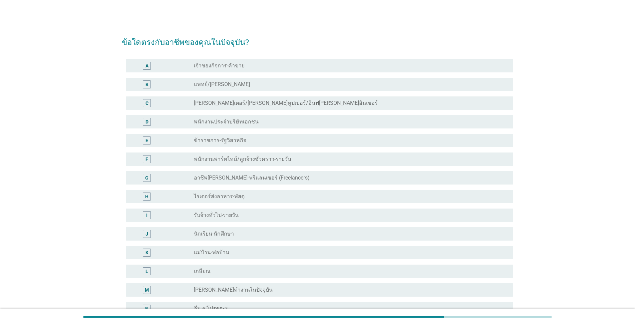
click at [250, 181] on div "radio_button_unchecked อาชีพ[PERSON_NAME]-ฟรีแลนเซอร์ (Freelancers)" at bounding box center [351, 178] width 314 height 8
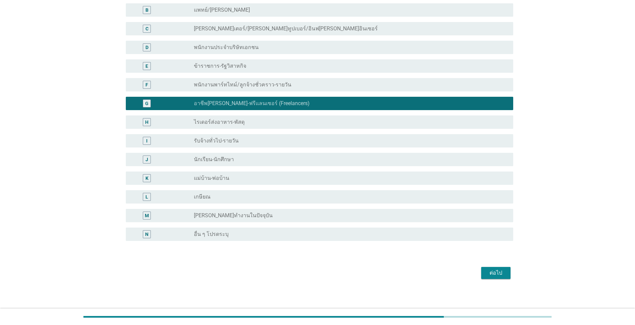
scroll to position [76, 0]
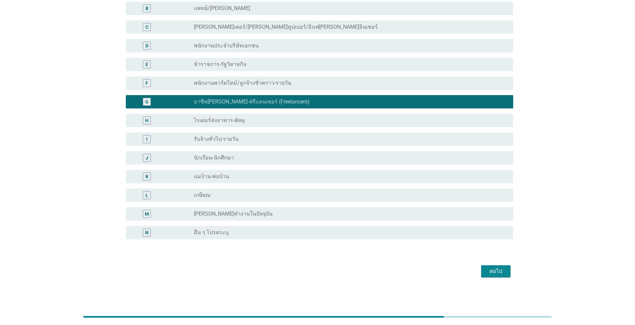
click at [327, 273] on div "ต่อไป" at bounding box center [495, 271] width 19 height 8
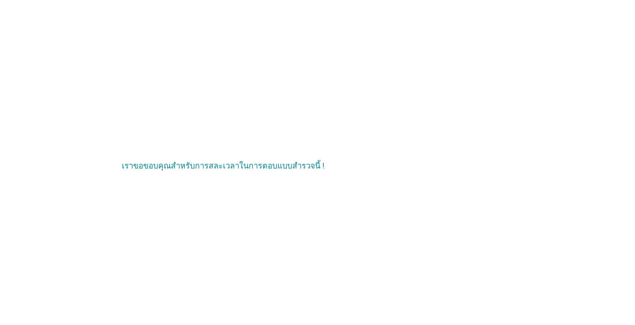
scroll to position [0, 0]
